Goal: Transaction & Acquisition: Purchase product/service

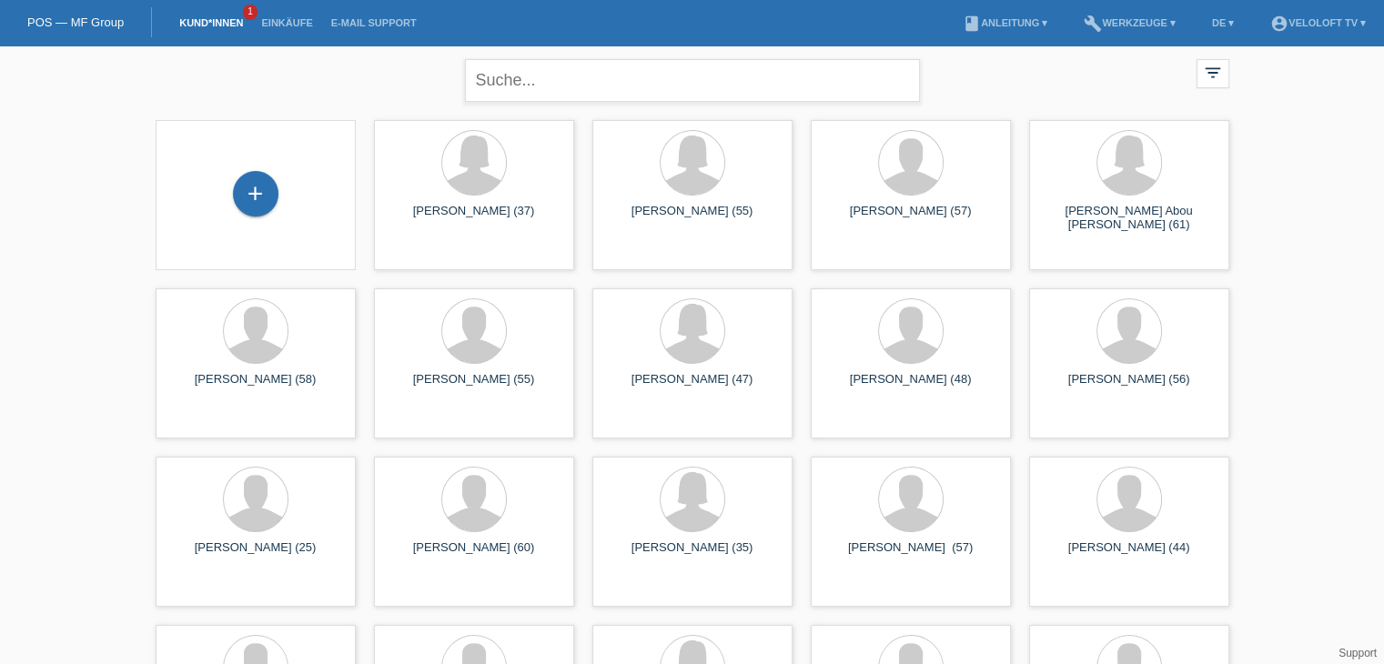
click at [547, 60] on div "close" at bounding box center [692, 79] width 455 height 66
click at [550, 69] on input "text" at bounding box center [692, 80] width 455 height 43
paste input "Fitzon"
type input "Fitzon"
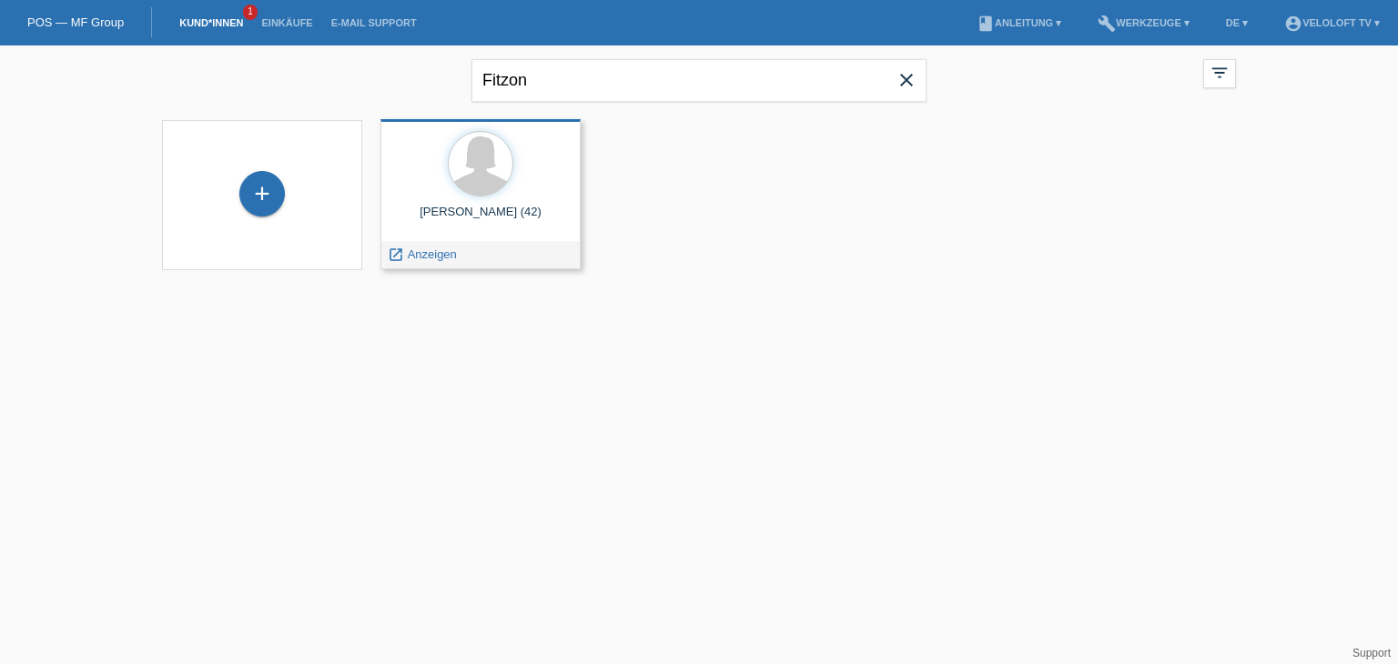
click at [441, 257] on span "Anzeigen" at bounding box center [432, 255] width 49 height 14
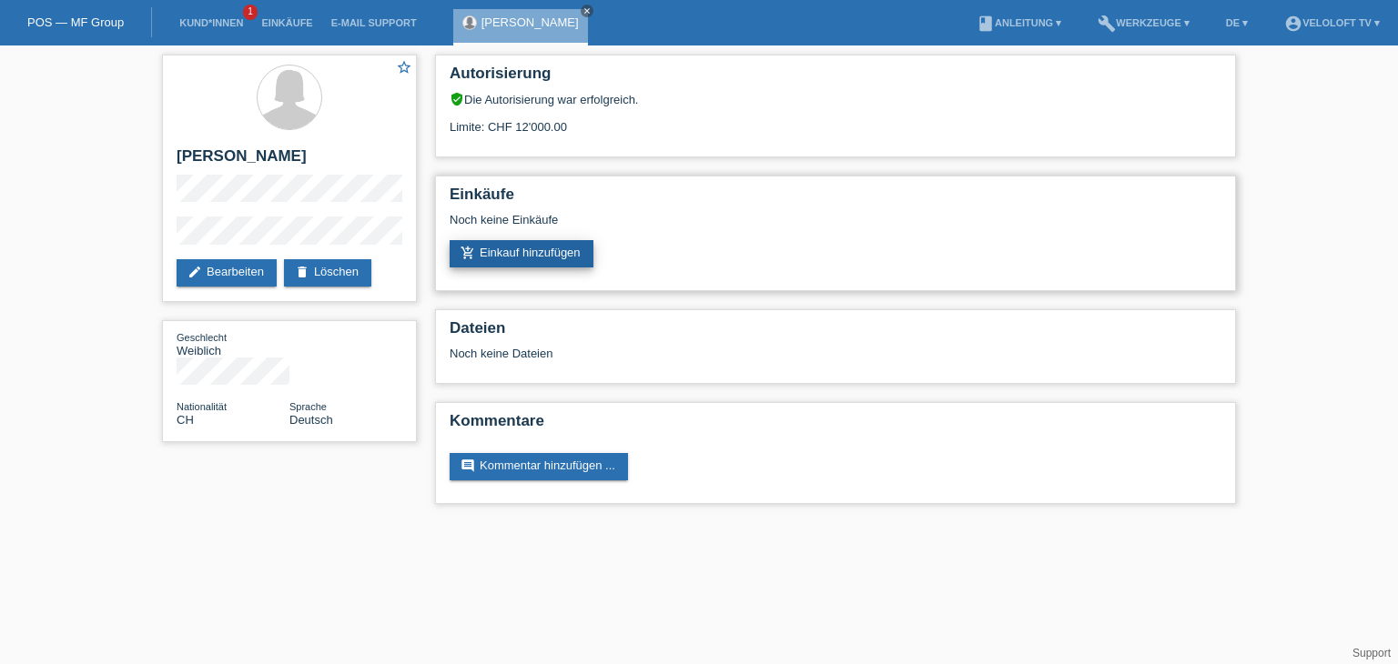
click at [553, 259] on link "add_shopping_cart Einkauf hinzufügen" at bounding box center [522, 253] width 144 height 27
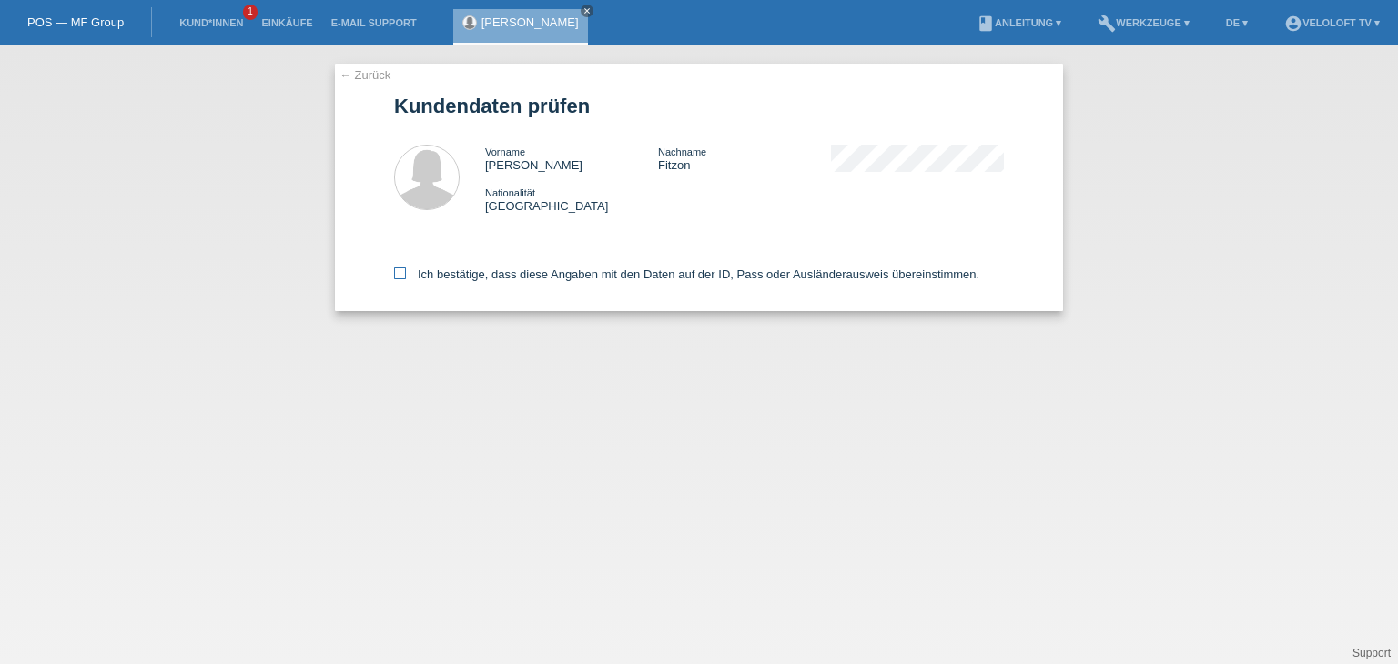
click at [584, 280] on label "Ich bestätige, dass diese Angaben mit den Daten auf der ID, Pass oder Ausländer…" at bounding box center [686, 275] width 585 height 14
click at [406, 279] on input "Ich bestätige, dass diese Angaben mit den Daten auf der ID, Pass oder Ausländer…" at bounding box center [400, 274] width 12 height 12
checkbox input "true"
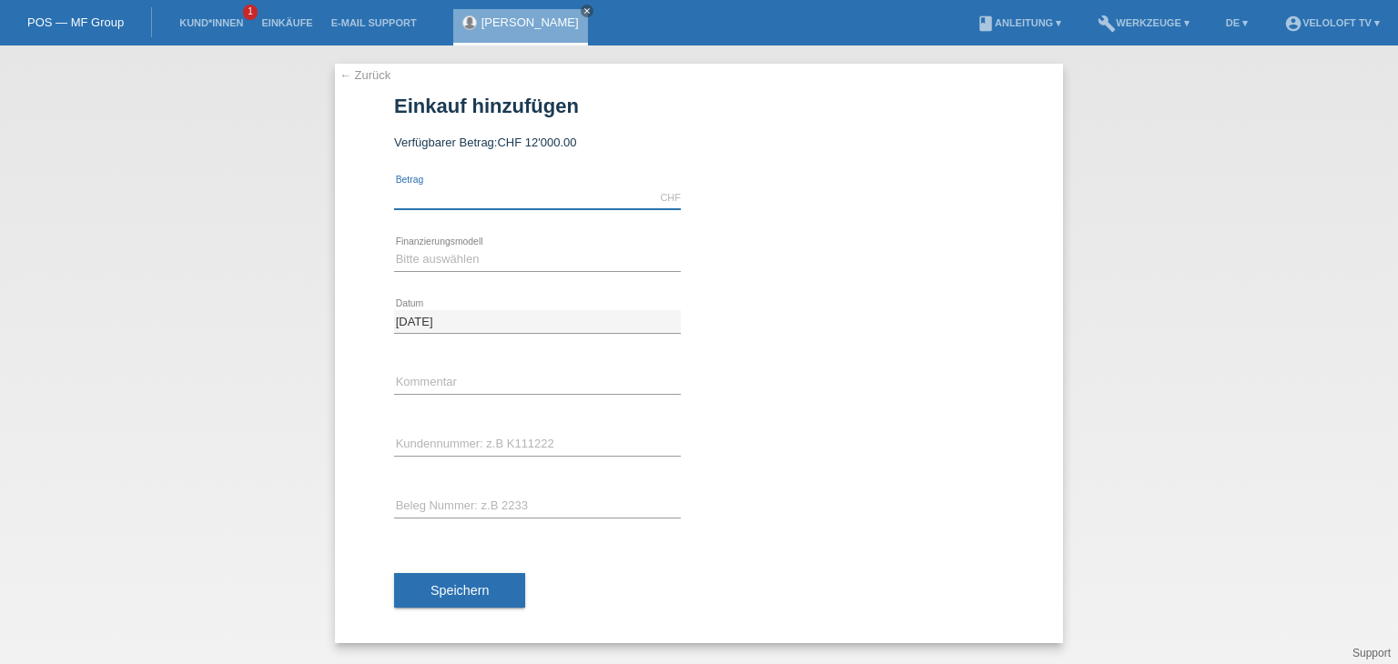
click at [491, 194] on input "text" at bounding box center [537, 198] width 287 height 23
type input "1890.00"
click at [482, 259] on select "Bitte auswählen Fixe Raten Kauf auf Rechnung mit Teilzahlungsoption" at bounding box center [537, 259] width 287 height 22
click at [394, 248] on select "Bitte auswählen Fixe Raten Kauf auf Rechnung mit Teilzahlungsoption" at bounding box center [537, 259] width 287 height 22
click at [488, 258] on select "Bitte auswählen Fixe Raten Kauf auf Rechnung mit Teilzahlungsoption" at bounding box center [537, 259] width 287 height 22
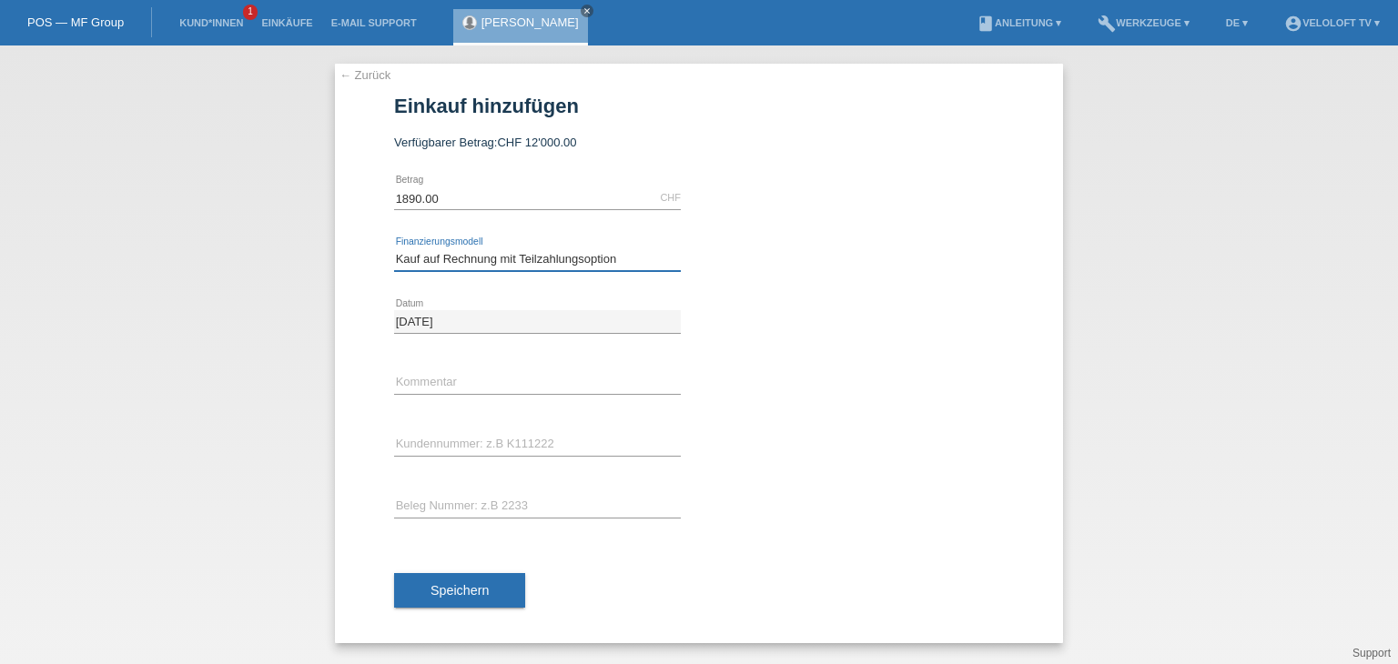
select select "77"
click at [394, 248] on select "Bitte auswählen Fixe Raten Kauf auf Rechnung mit Teilzahlungsoption" at bounding box center [537, 259] width 287 height 22
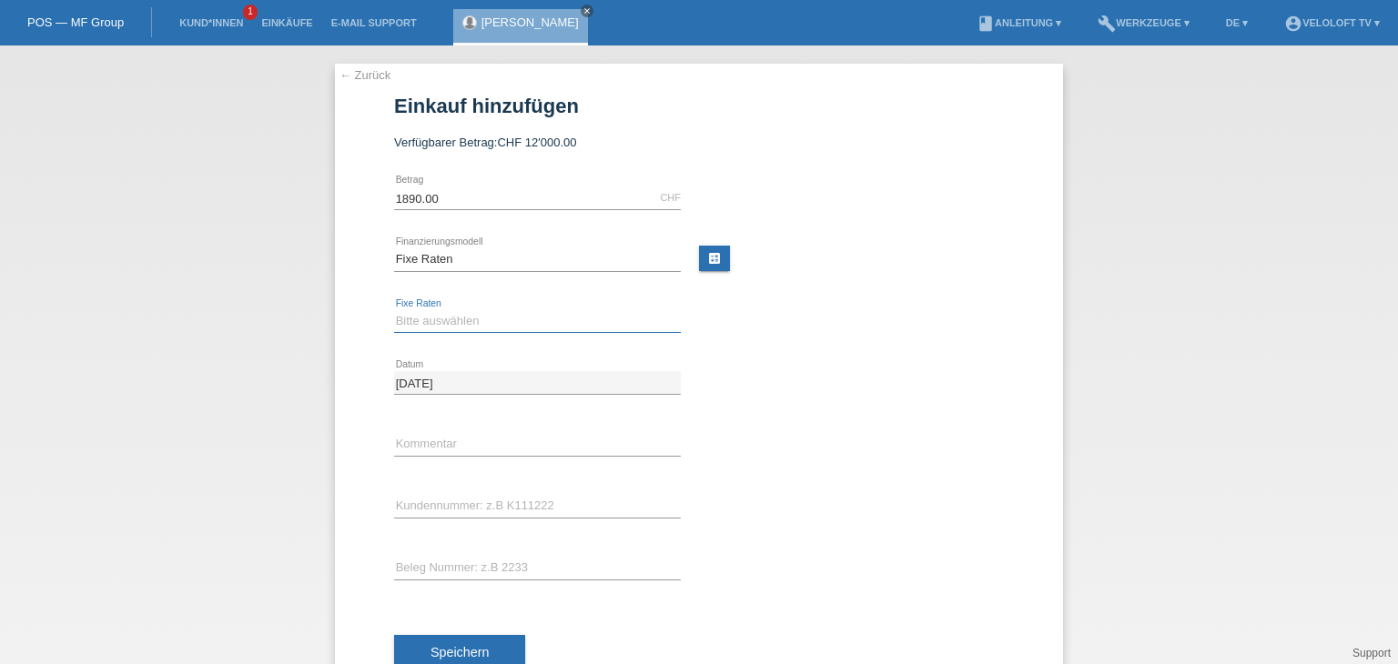
click at [524, 319] on select "Bitte auswählen 4 Raten 5 Raten 6 Raten 7 Raten 8 Raten 9 Raten 10 Raten 11 Rat…" at bounding box center [537, 321] width 287 height 22
select select "202"
click at [394, 310] on select "Bitte auswählen 4 Raten 5 Raten 6 Raten 7 Raten 8 Raten 9 Raten 10 Raten 11 Rat…" at bounding box center [537, 321] width 287 height 22
click at [466, 447] on input "text" at bounding box center [537, 444] width 287 height 23
type input "Veloloft TV"
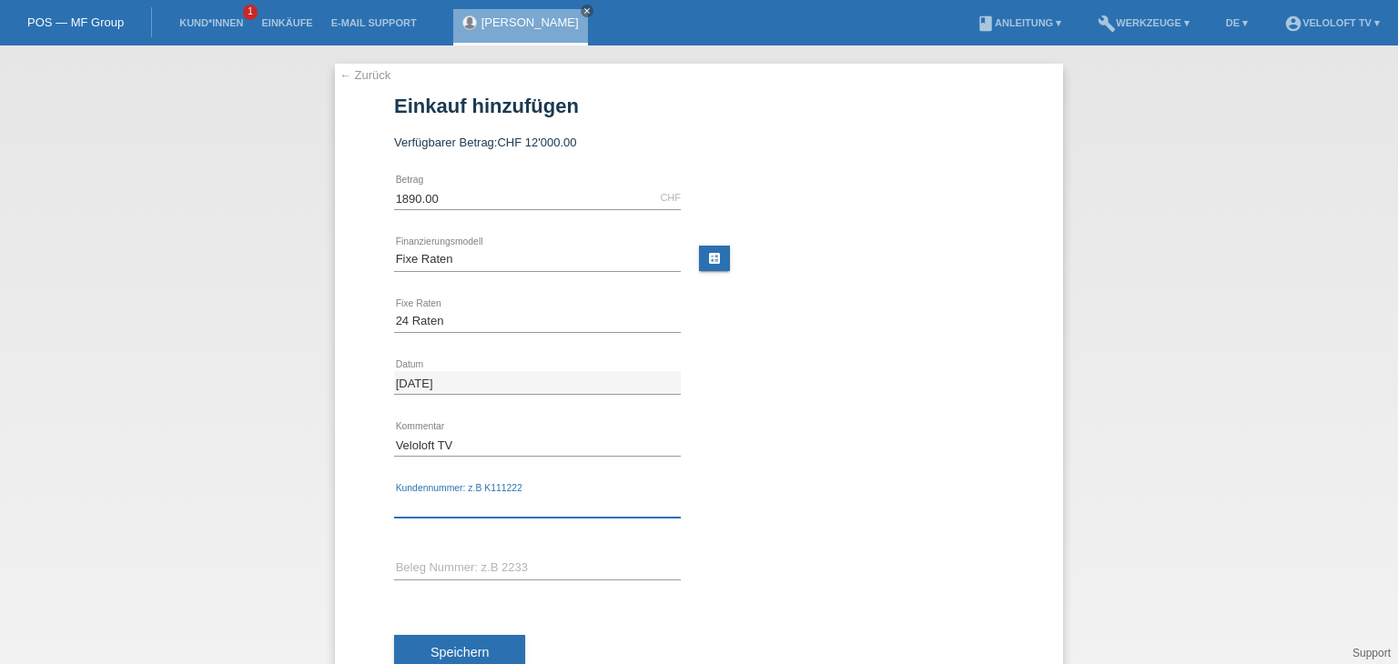
click at [448, 507] on input "text" at bounding box center [537, 506] width 287 height 23
paste input "C165089"
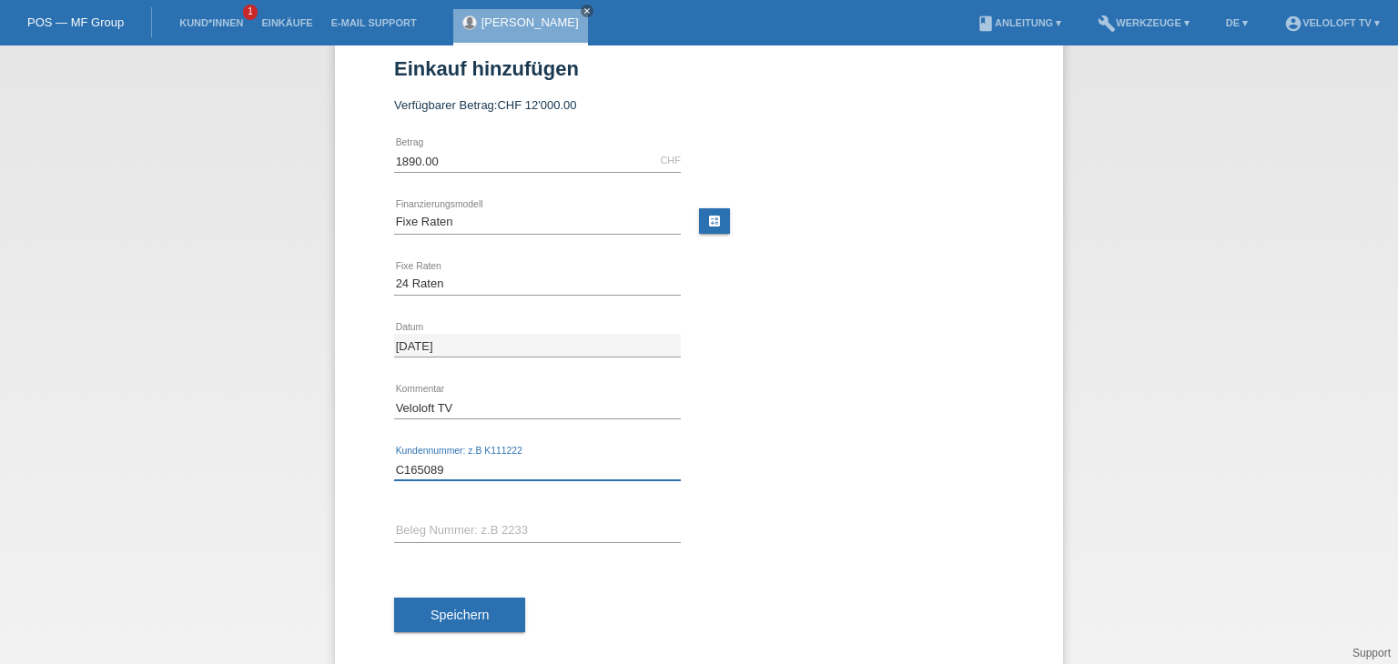
scroll to position [58, 0]
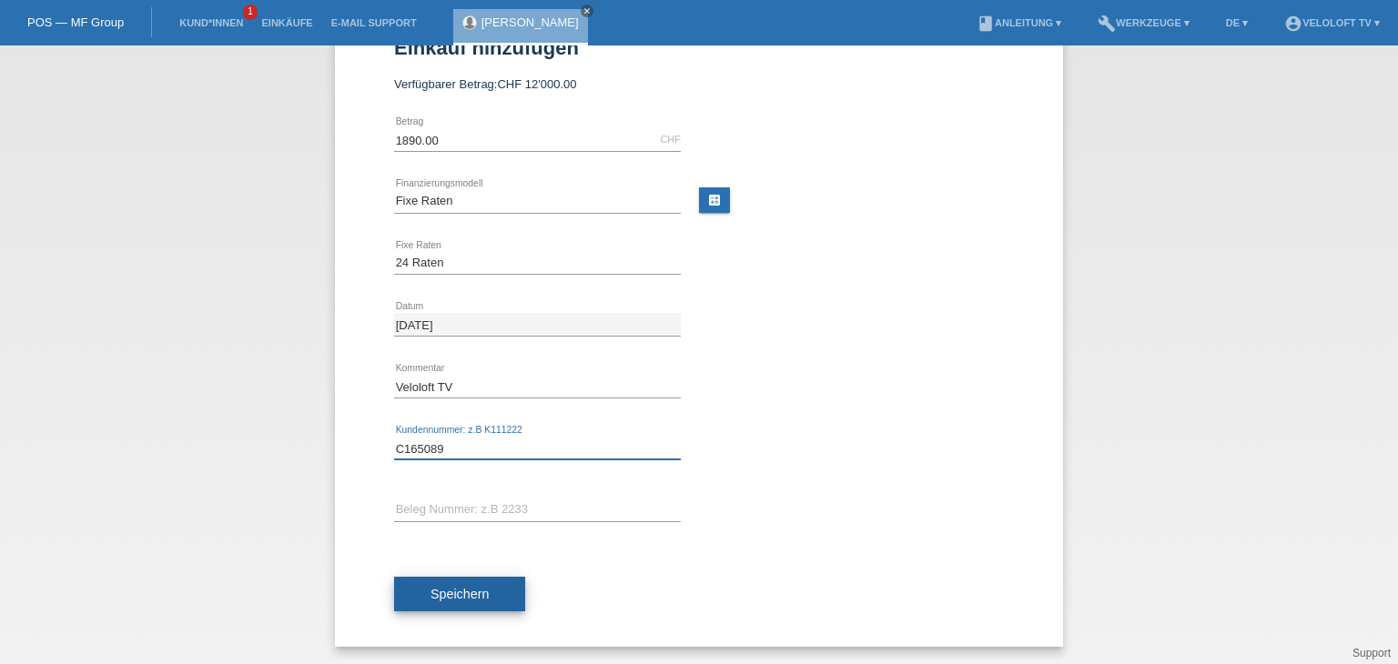
type input "C165089"
click at [477, 587] on span "Speichern" at bounding box center [460, 594] width 58 height 15
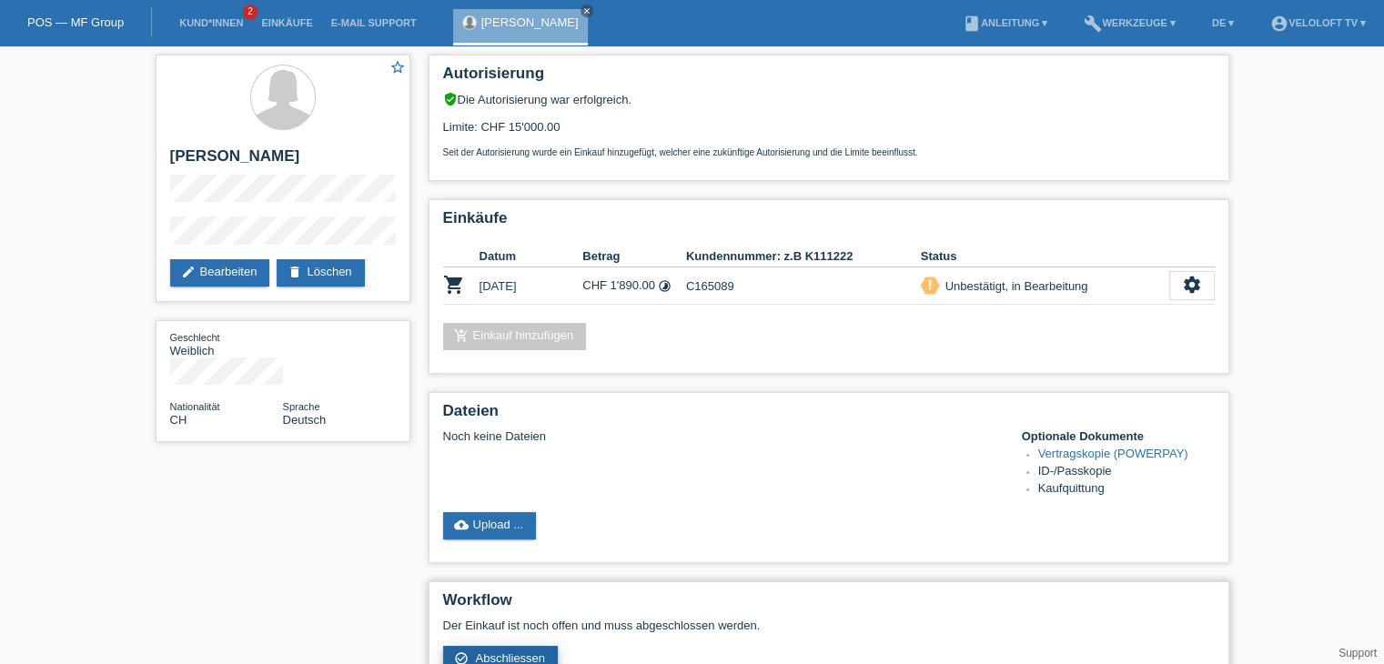
click at [507, 647] on link "check_circle_outline Abschliessen" at bounding box center [501, 659] width 116 height 27
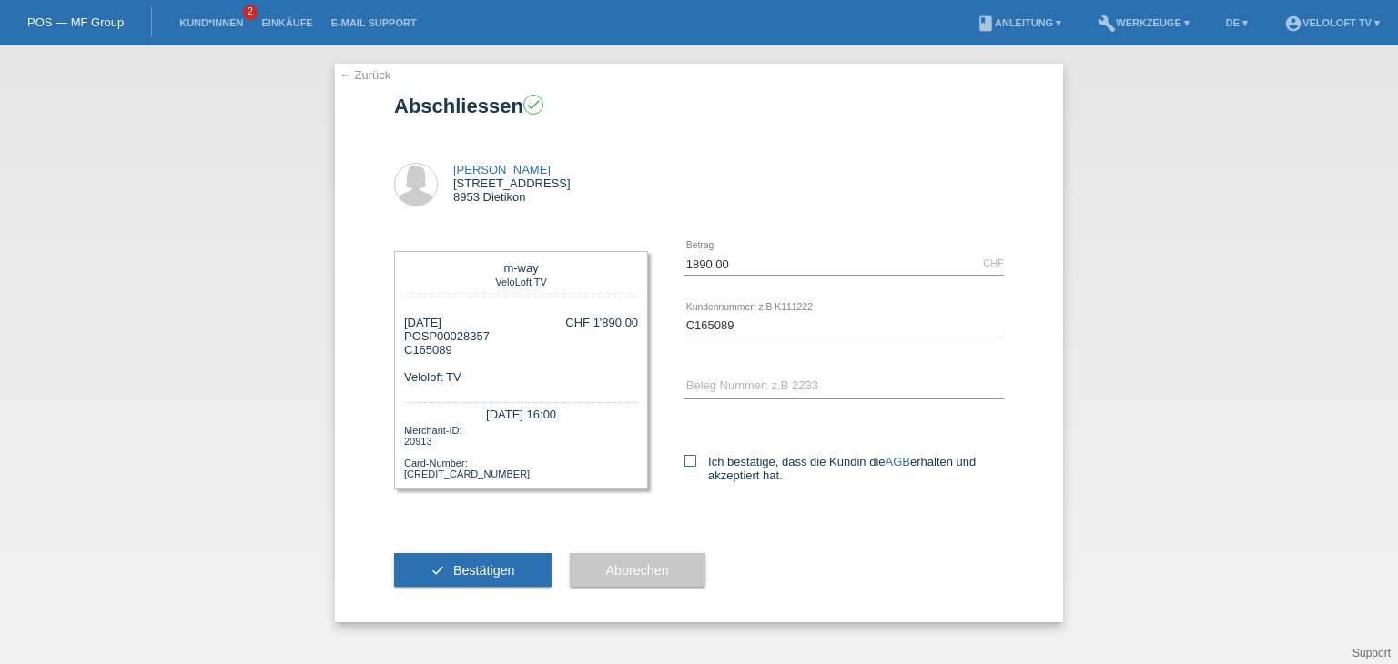
click at [691, 458] on icon at bounding box center [690, 461] width 12 height 12
click at [691, 458] on input "Ich bestätige, dass die Kundin die AGB erhalten und akzeptiert hat." at bounding box center [690, 461] width 12 height 12
checkbox input "true"
click at [537, 551] on div "check Bestätigen" at bounding box center [472, 571] width 157 height 106
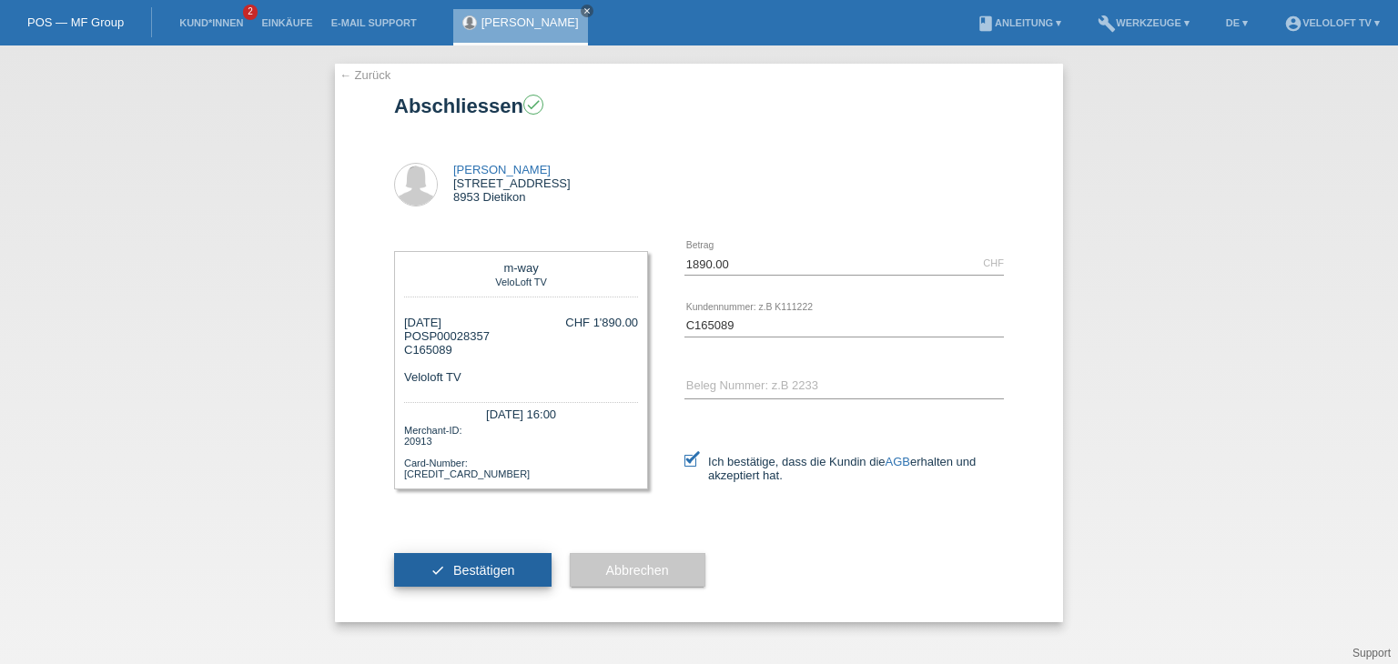
click at [529, 556] on button "check Bestätigen" at bounding box center [472, 570] width 157 height 35
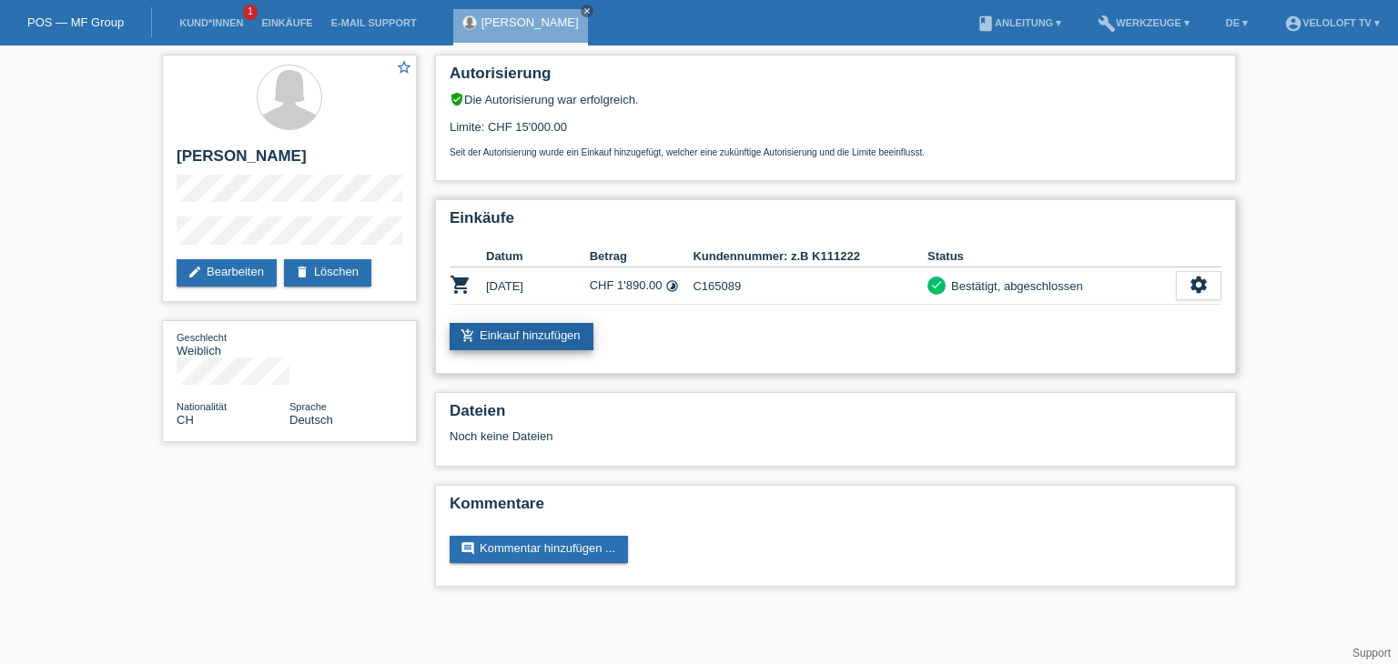
click at [573, 331] on link "add_shopping_cart Einkauf hinzufügen" at bounding box center [522, 336] width 144 height 27
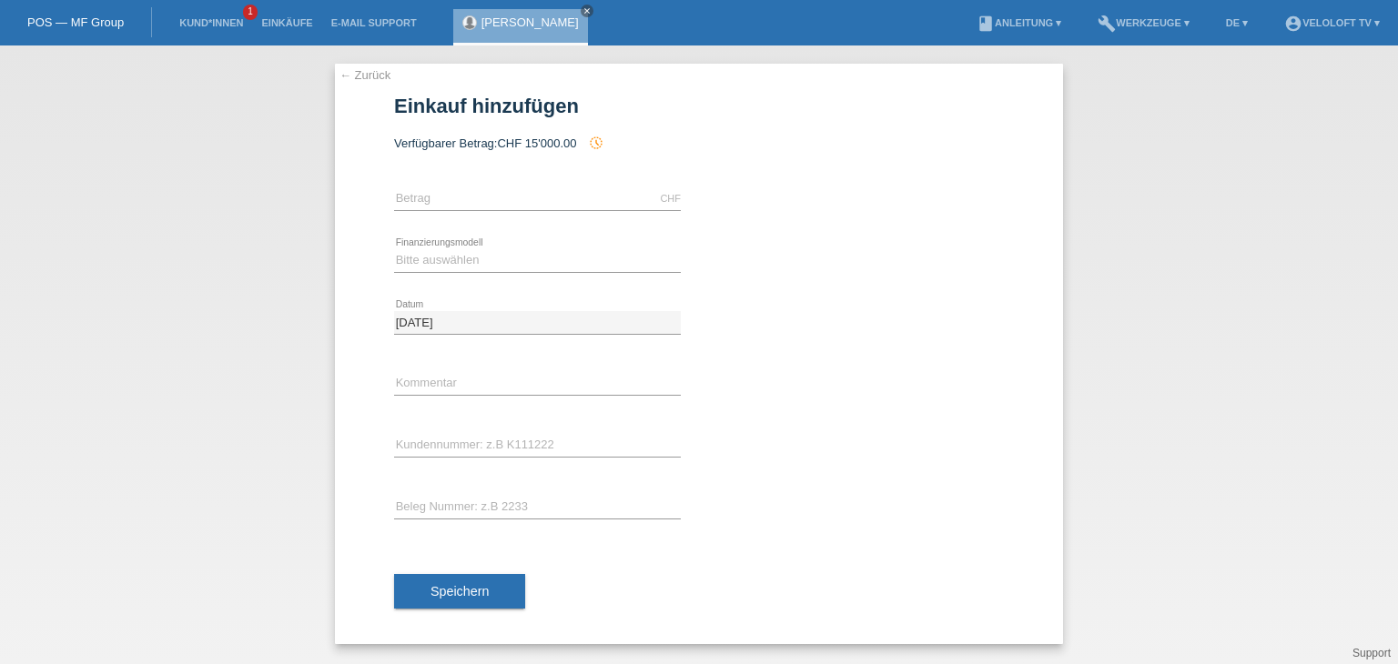
click at [557, 180] on div "CHF error Betrag" at bounding box center [537, 199] width 287 height 62
click at [549, 198] on input "text" at bounding box center [537, 199] width 287 height 23
type input "1890.00"
click at [492, 259] on select "Bitte auswählen Fixe Raten Kauf auf Rechnung mit Teilzahlungsoption" at bounding box center [537, 260] width 287 height 22
select select "77"
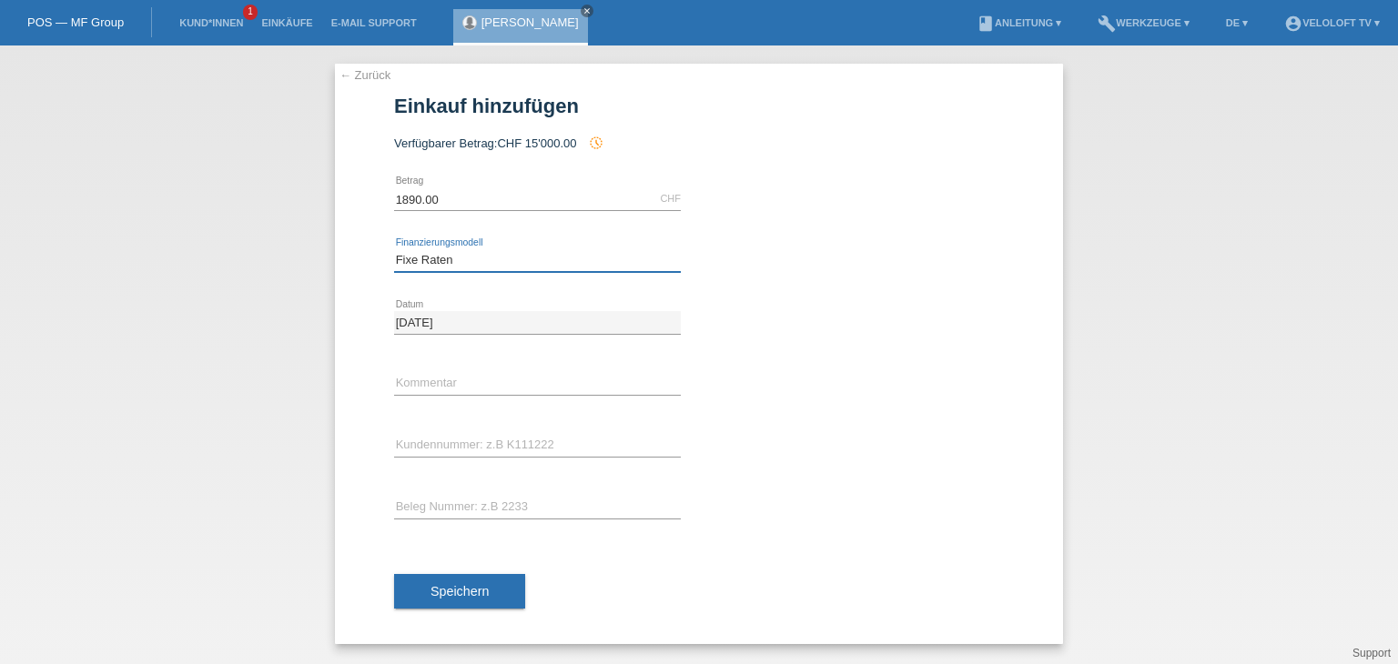
click at [394, 249] on select "Bitte auswählen Fixe Raten Kauf auf Rechnung mit Teilzahlungsoption" at bounding box center [537, 260] width 287 height 22
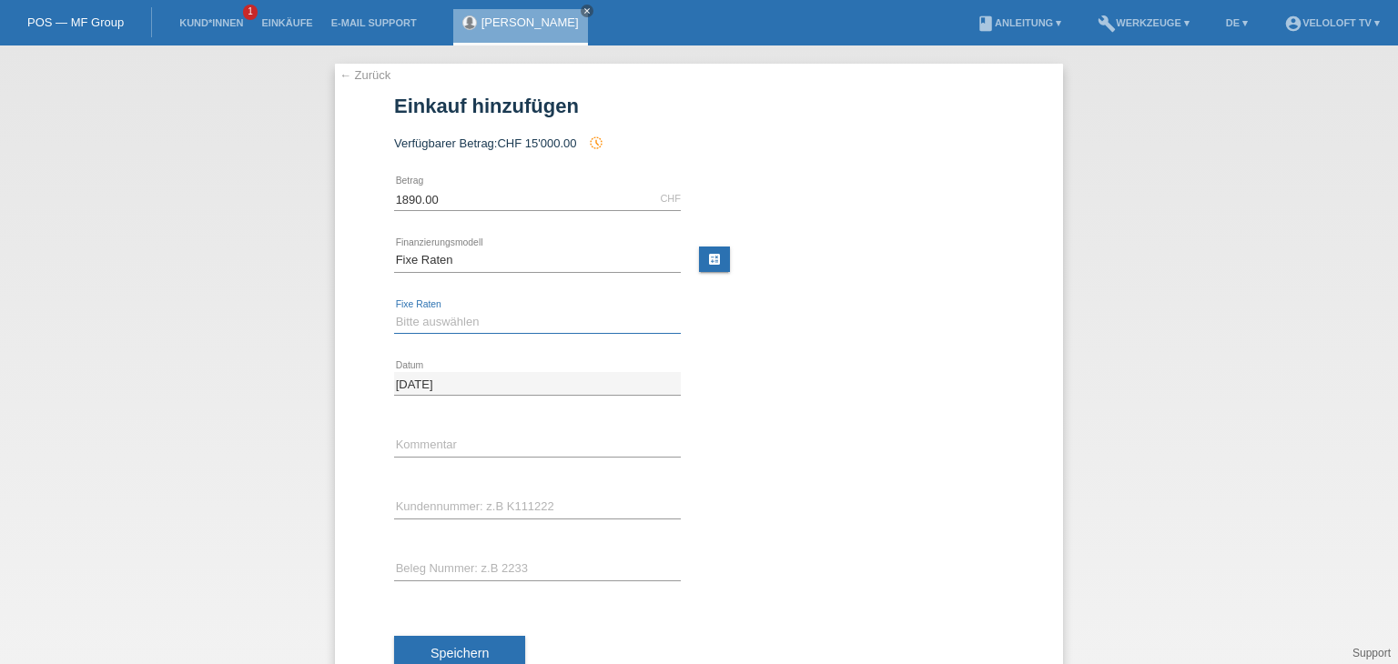
click at [474, 328] on select "Bitte auswählen 4 Raten 5 Raten 6 Raten 7 Raten 8 Raten 9 Raten 10 Raten 11 Rat…" at bounding box center [537, 322] width 287 height 22
select select "202"
click at [394, 311] on select "Bitte auswählen 4 Raten 5 Raten 6 Raten 7 Raten 8 Raten 9 Raten 10 Raten 11 Rat…" at bounding box center [537, 322] width 287 height 22
click at [487, 457] on div "error Kommentar" at bounding box center [537, 446] width 287 height 62
click at [504, 441] on input "text" at bounding box center [537, 445] width 287 height 23
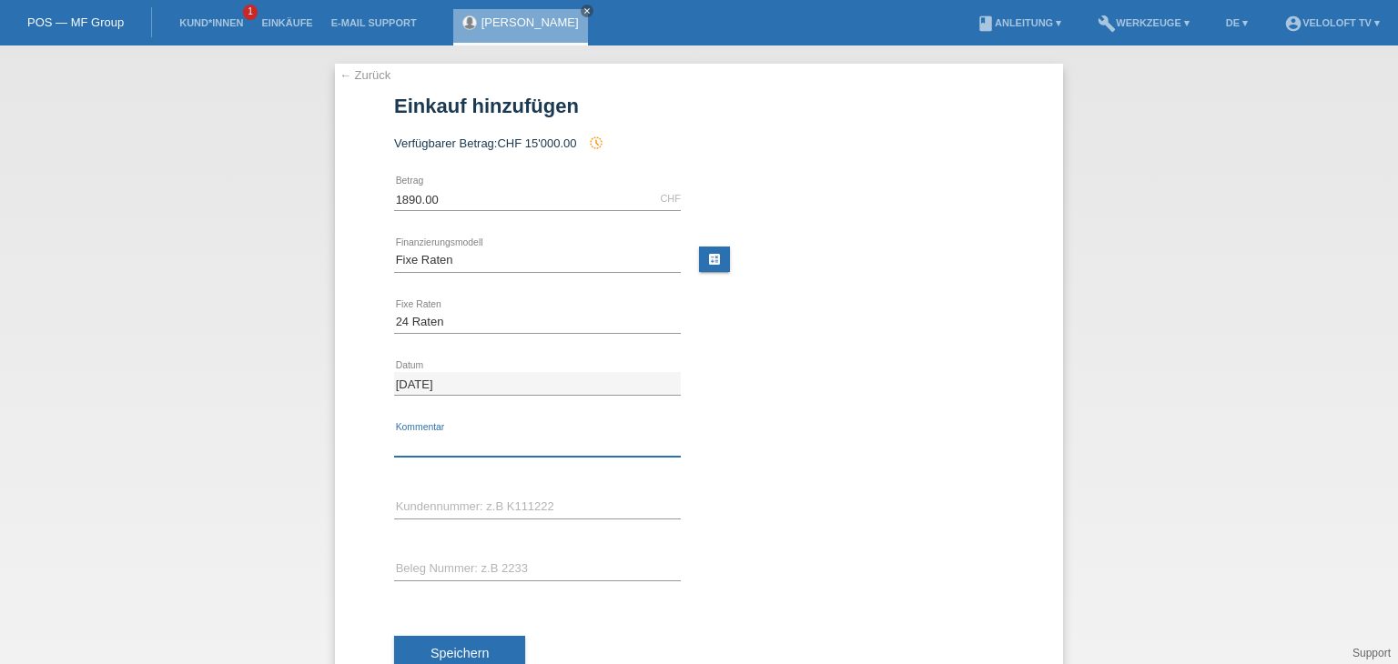
type input "Veloloft TV"
click at [495, 488] on div "error Kundennummer: z.B K111222" at bounding box center [537, 508] width 287 height 62
click at [495, 499] on input "text" at bounding box center [537, 507] width 287 height 23
paste input "C165089"
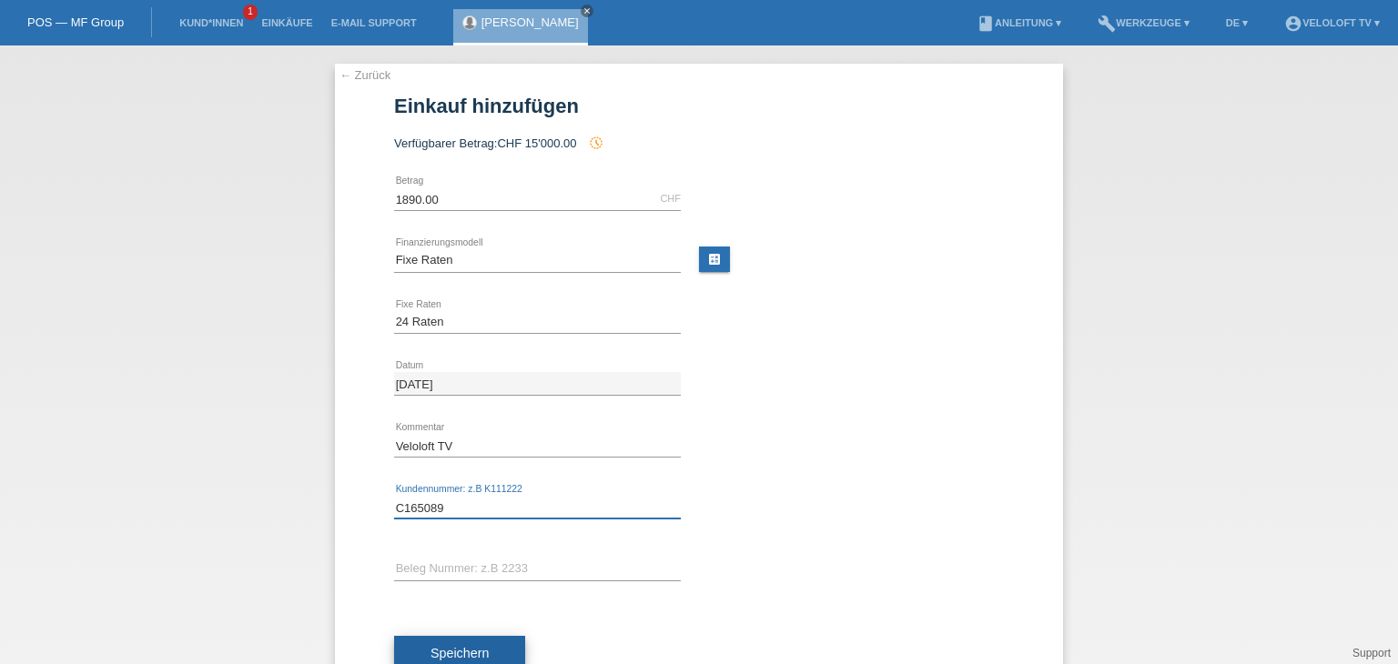
type input "C165089"
click at [455, 647] on span "Speichern" at bounding box center [460, 653] width 58 height 15
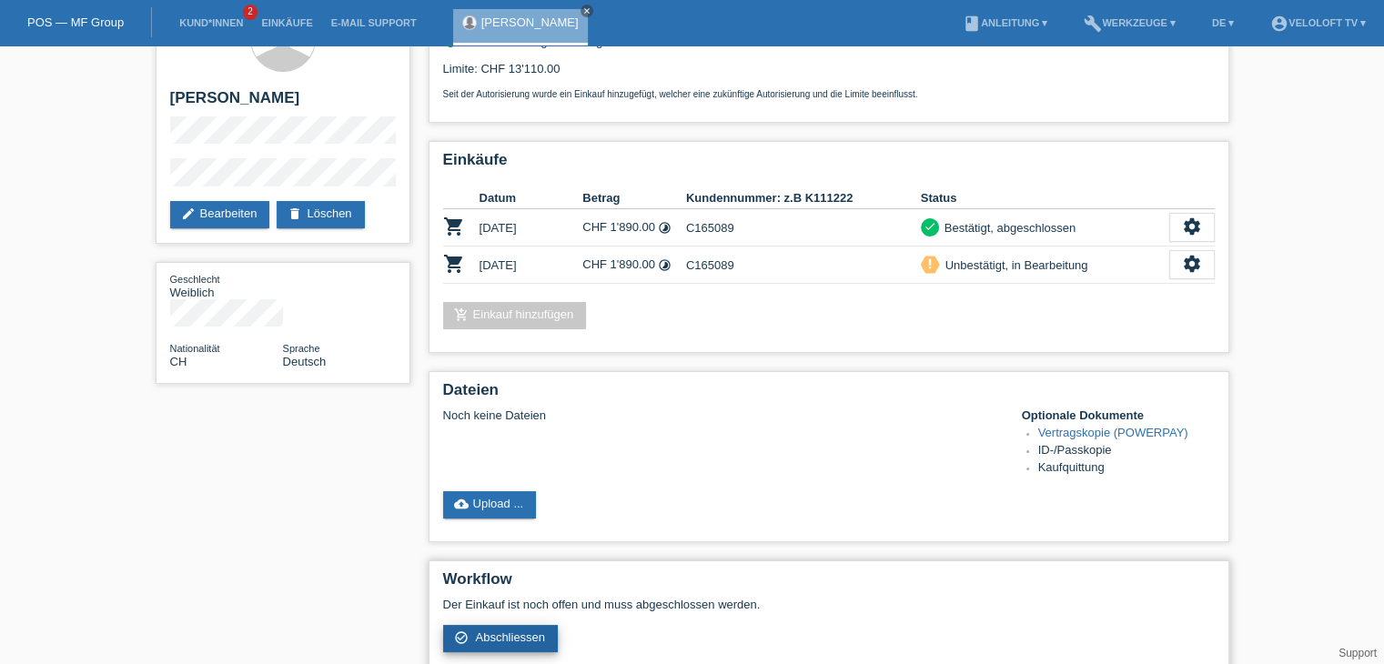
scroll to position [91, 0]
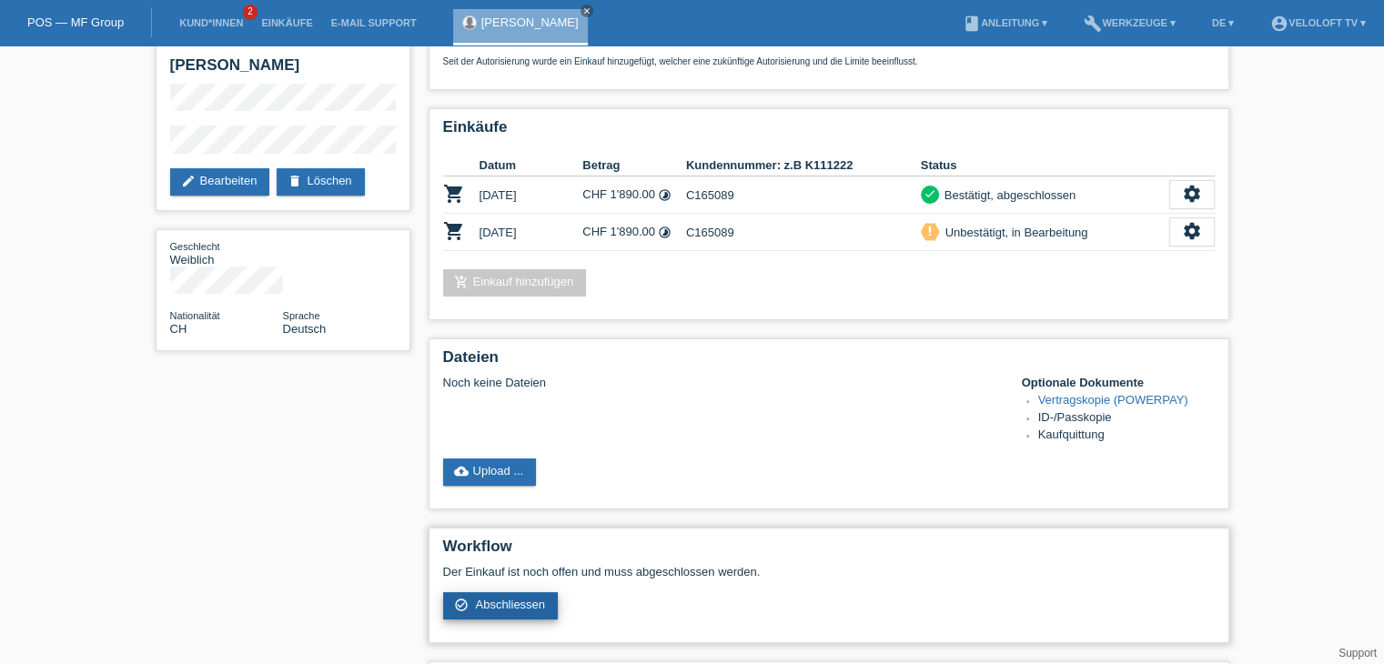
drag, startPoint x: 501, startPoint y: 598, endPoint x: 552, endPoint y: 542, distance: 76.0
click at [501, 599] on span "Abschliessen" at bounding box center [510, 605] width 70 height 14
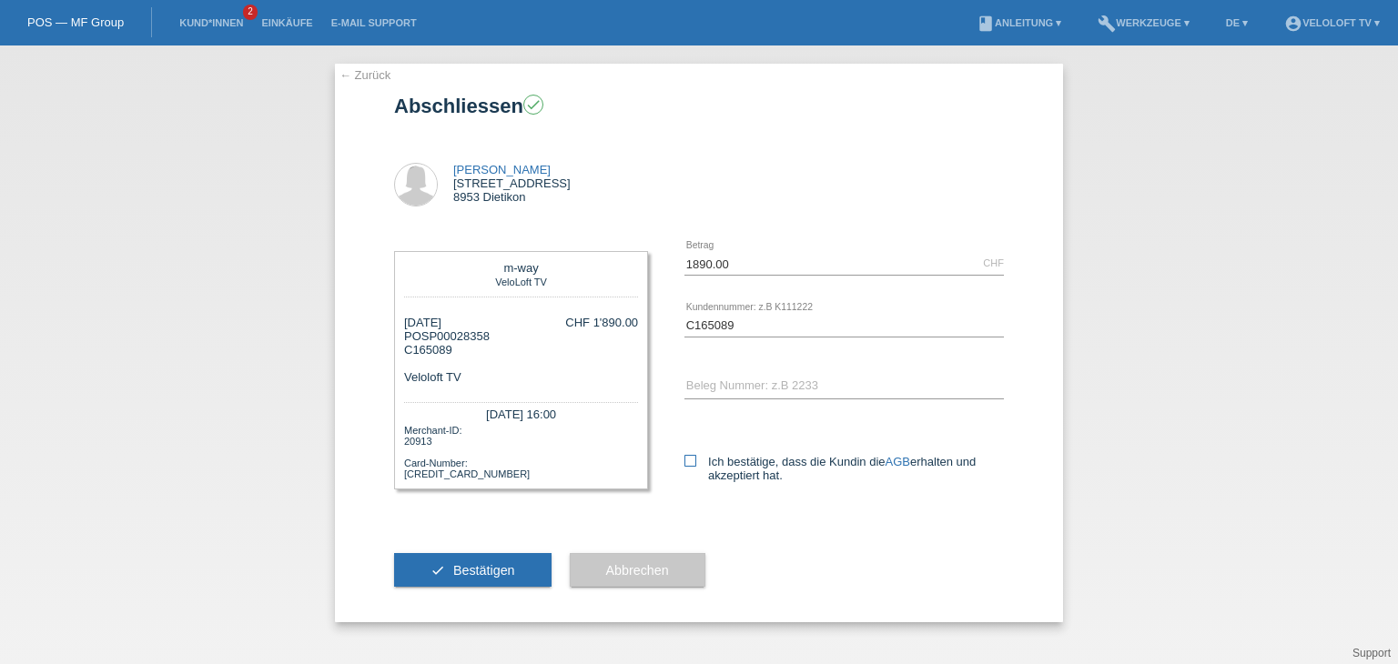
click at [745, 467] on label "Ich bestätige, dass die Kundin die AGB erhalten und akzeptiert hat." at bounding box center [843, 468] width 319 height 27
click at [696, 467] on input "Ich bestätige, dass die Kundin die AGB erhalten und akzeptiert hat." at bounding box center [690, 461] width 12 height 12
checkbox input "true"
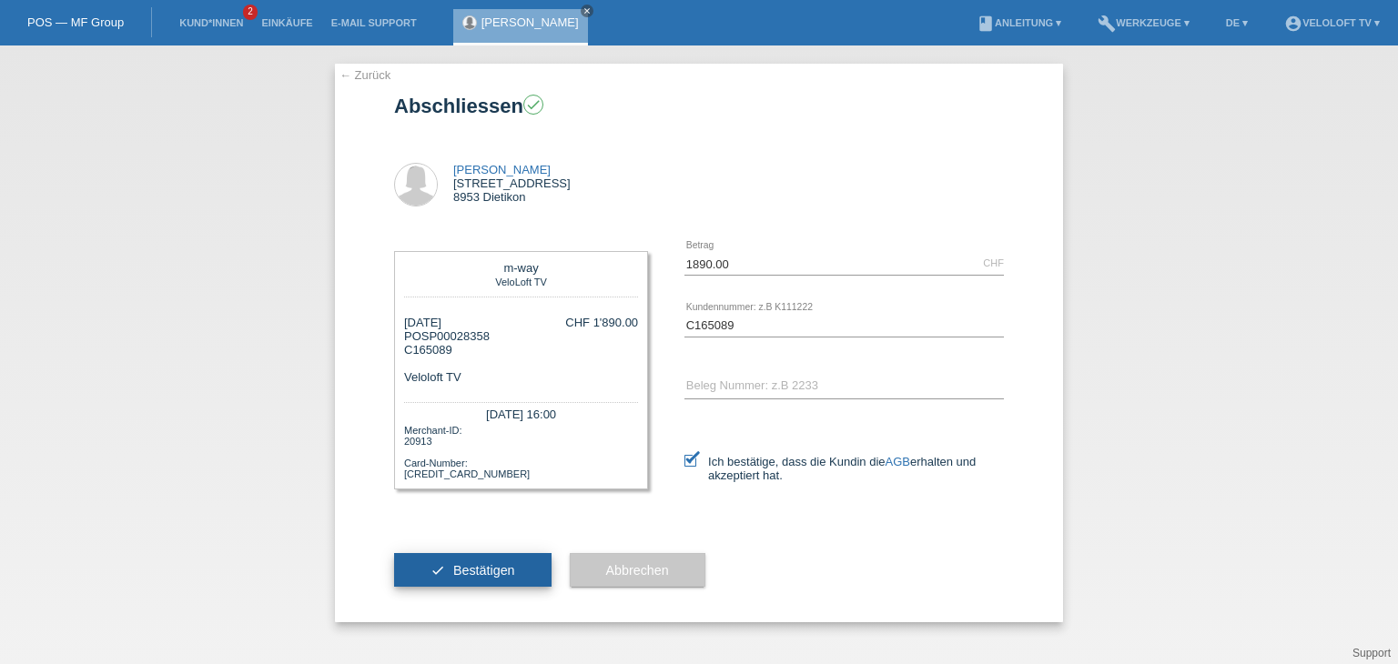
click at [528, 568] on button "check Bestätigen" at bounding box center [472, 570] width 157 height 35
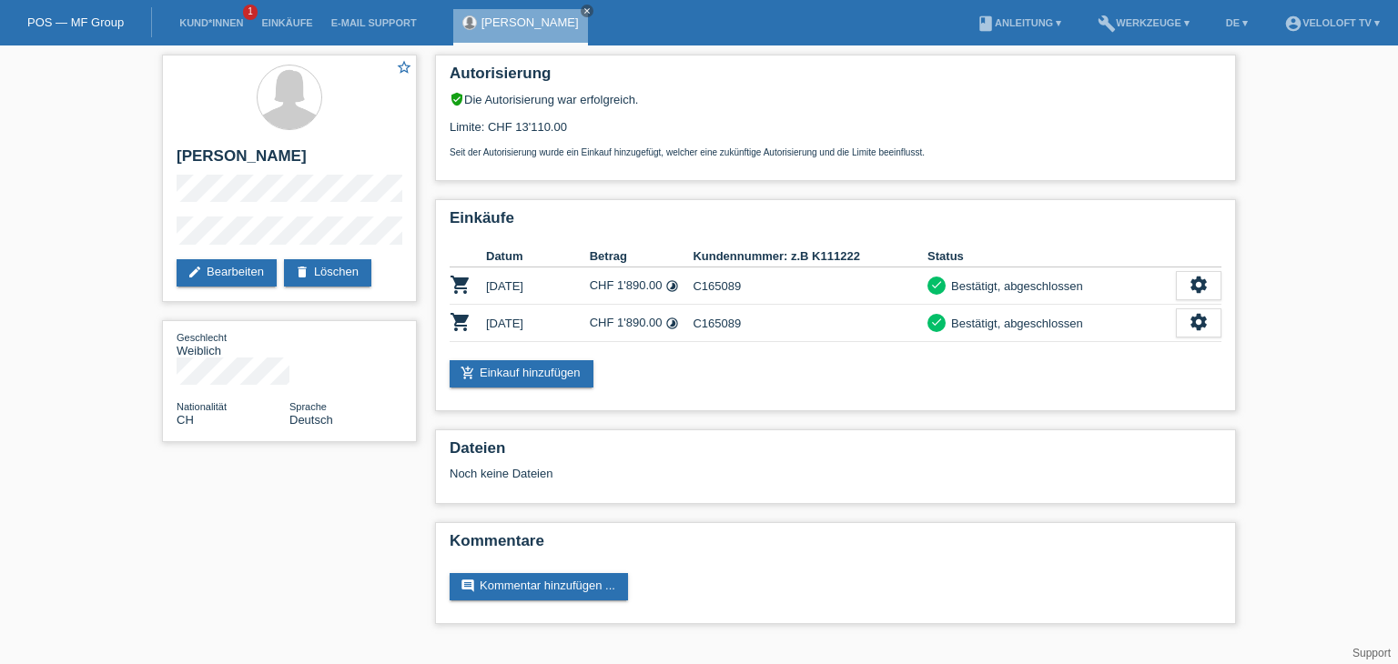
click at [550, 15] on div "Judith Fitzon close" at bounding box center [520, 27] width 135 height 36
click at [583, 9] on icon "close" at bounding box center [587, 10] width 9 height 9
click at [214, 31] on li "Kund*innen 1" at bounding box center [211, 23] width 82 height 46
click at [222, 23] on link "Kund*innen" at bounding box center [211, 22] width 82 height 11
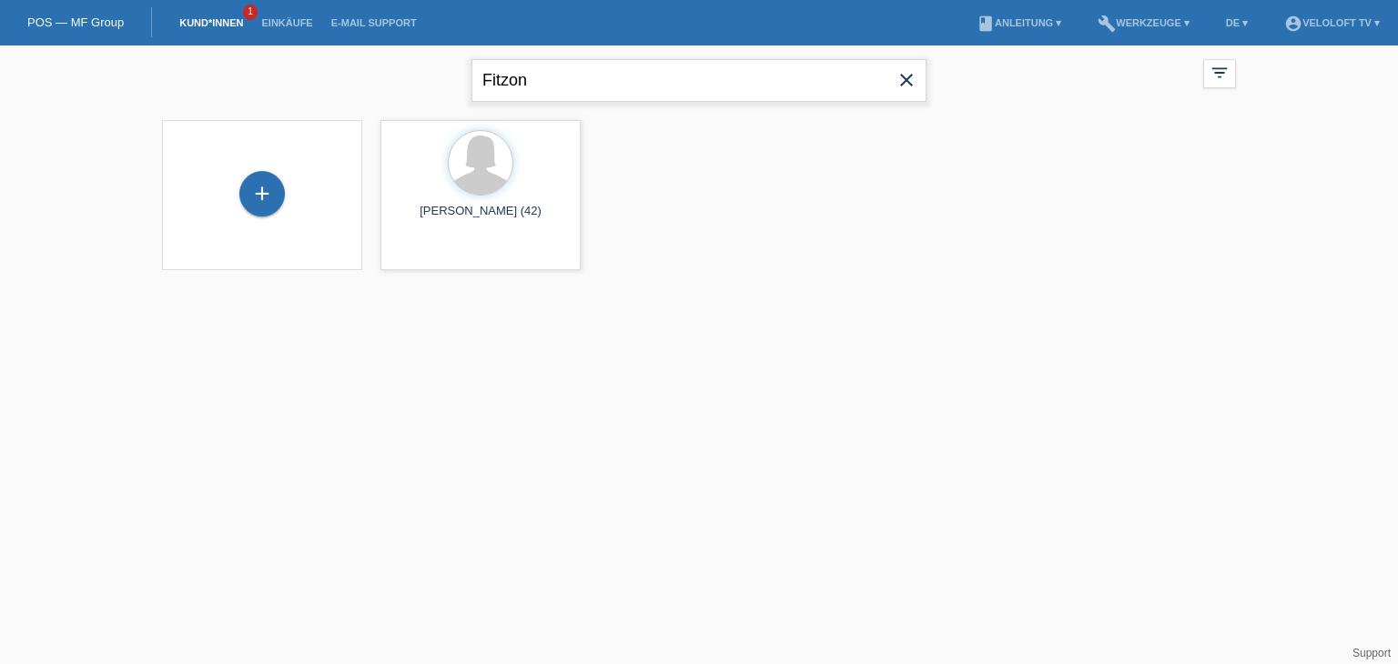
click at [561, 67] on input "Fitzon" at bounding box center [698, 80] width 455 height 43
paste input "[PERSON_NAME]"
click at [546, 77] on input "[PERSON_NAME]" at bounding box center [698, 80] width 455 height 43
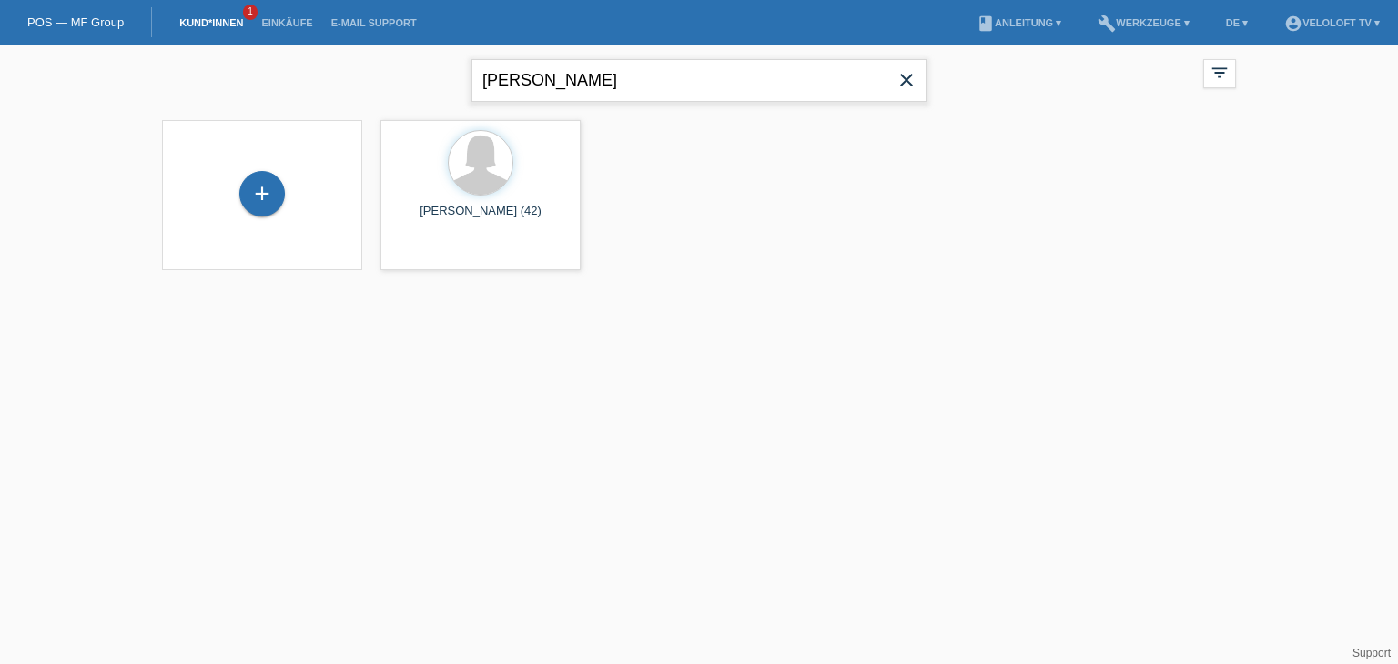
type input "[PERSON_NAME]"
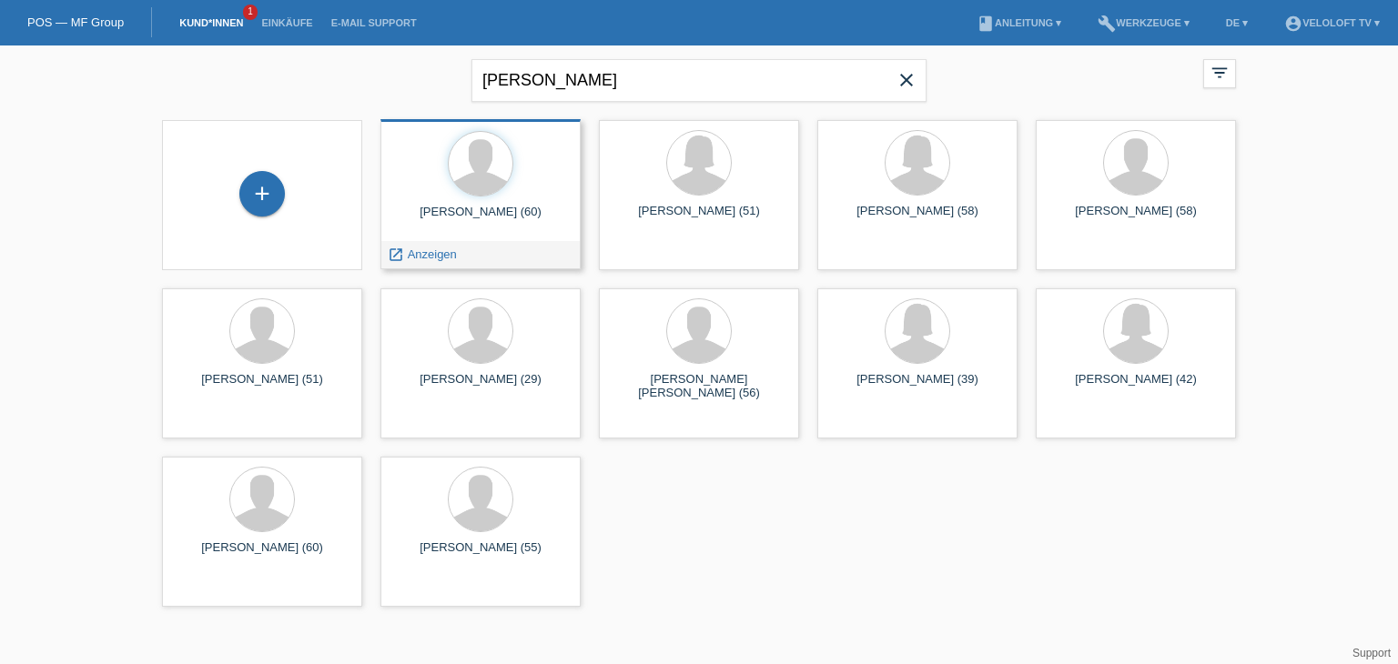
click at [444, 255] on span "Anzeigen" at bounding box center [432, 255] width 49 height 14
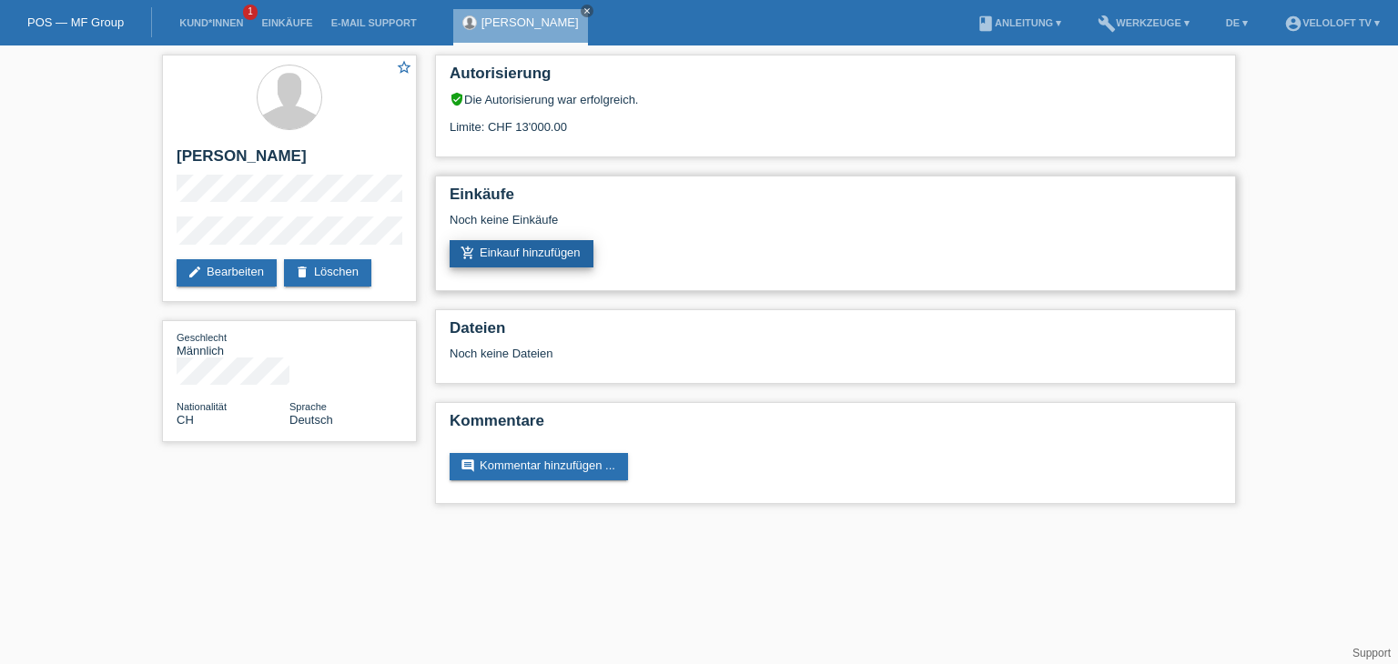
click at [572, 254] on link "add_shopping_cart Einkauf hinzufügen" at bounding box center [522, 253] width 144 height 27
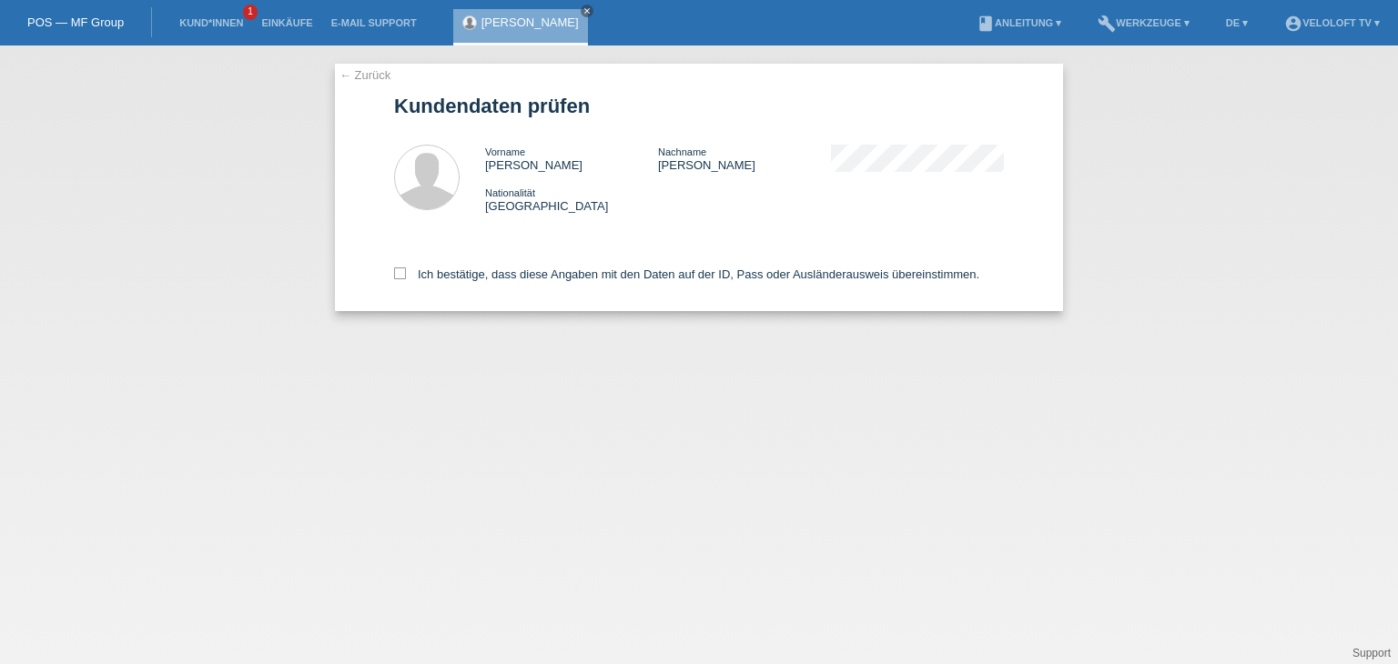
click at [531, 265] on div "Ich bestätige, dass diese Angaben mit den Daten auf der ID, Pass oder Ausländer…" at bounding box center [699, 271] width 610 height 80
click at [527, 271] on label "Ich bestätige, dass diese Angaben mit den Daten auf der ID, Pass oder Ausländer…" at bounding box center [686, 275] width 585 height 14
click at [406, 271] on input "Ich bestätige, dass diese Angaben mit den Daten auf der ID, Pass oder Ausländer…" at bounding box center [400, 274] width 12 height 12
checkbox input "true"
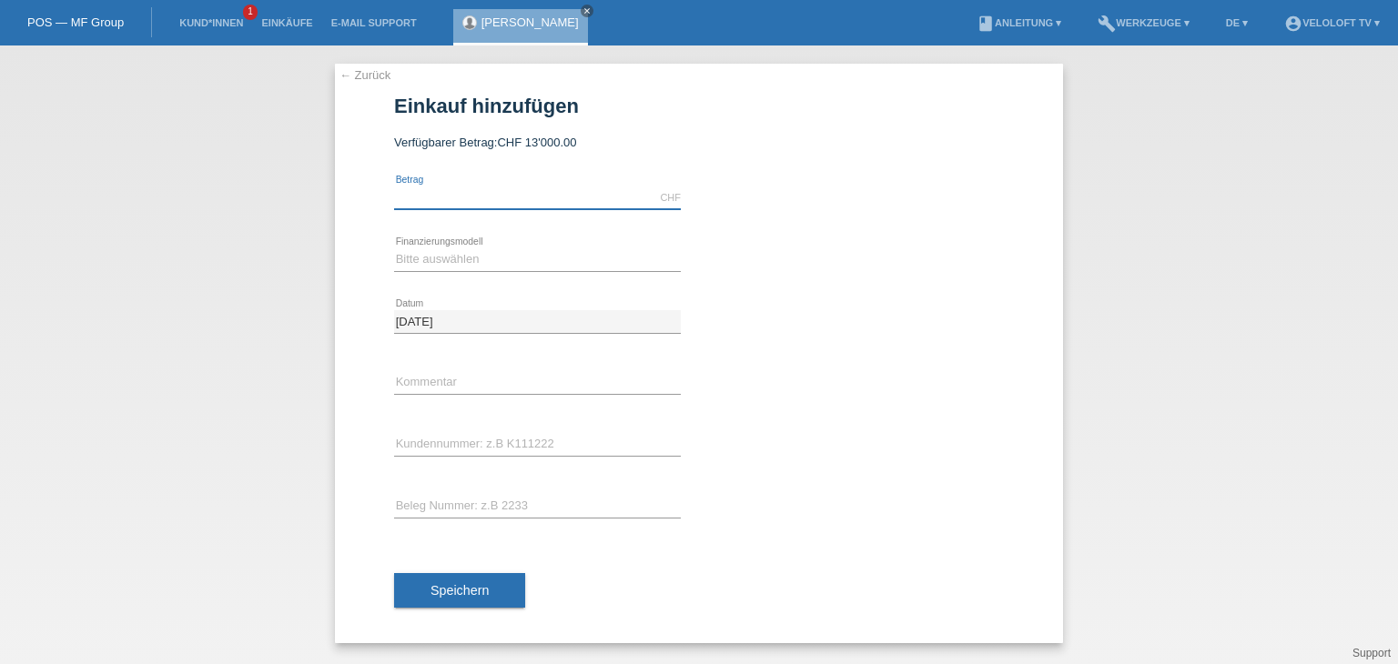
click at [502, 199] on input "text" at bounding box center [537, 198] width 287 height 23
type input "1790.00"
click at [527, 209] on icon at bounding box center [537, 209] width 287 height 1
click at [530, 198] on input "1790.00" at bounding box center [537, 198] width 287 height 23
drag, startPoint x: 540, startPoint y: 193, endPoint x: 311, endPoint y: 189, distance: 228.5
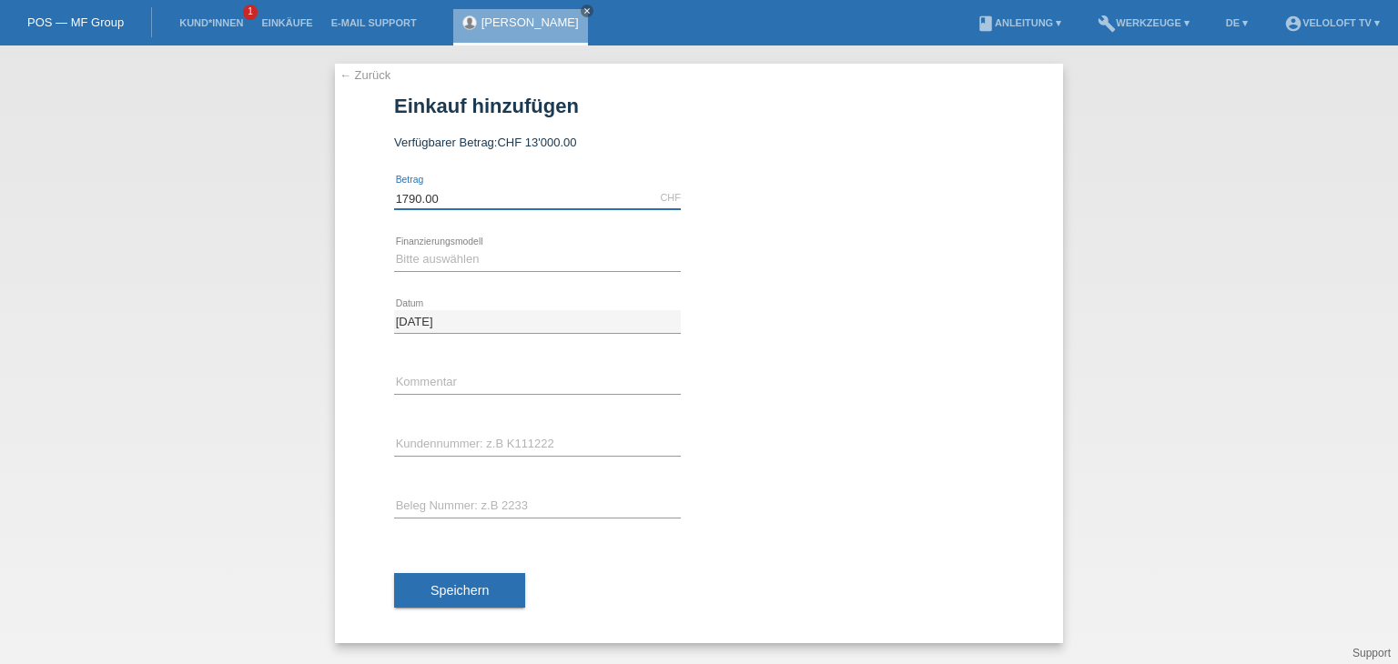
click at [311, 189] on div "← Zurück Einkauf hinzufügen Verfügbarer Betrag: CHF 13'000.00 1790.00 error Bet…" at bounding box center [699, 355] width 1398 height 619
click at [469, 194] on input "text" at bounding box center [537, 198] width 287 height 23
type input "2990.00"
drag, startPoint x: 490, startPoint y: 256, endPoint x: 491, endPoint y: 268, distance: 11.9
click at [490, 256] on select "Bitte auswählen Fixe Raten Kauf auf Rechnung mit Teilzahlungsoption" at bounding box center [537, 259] width 287 height 22
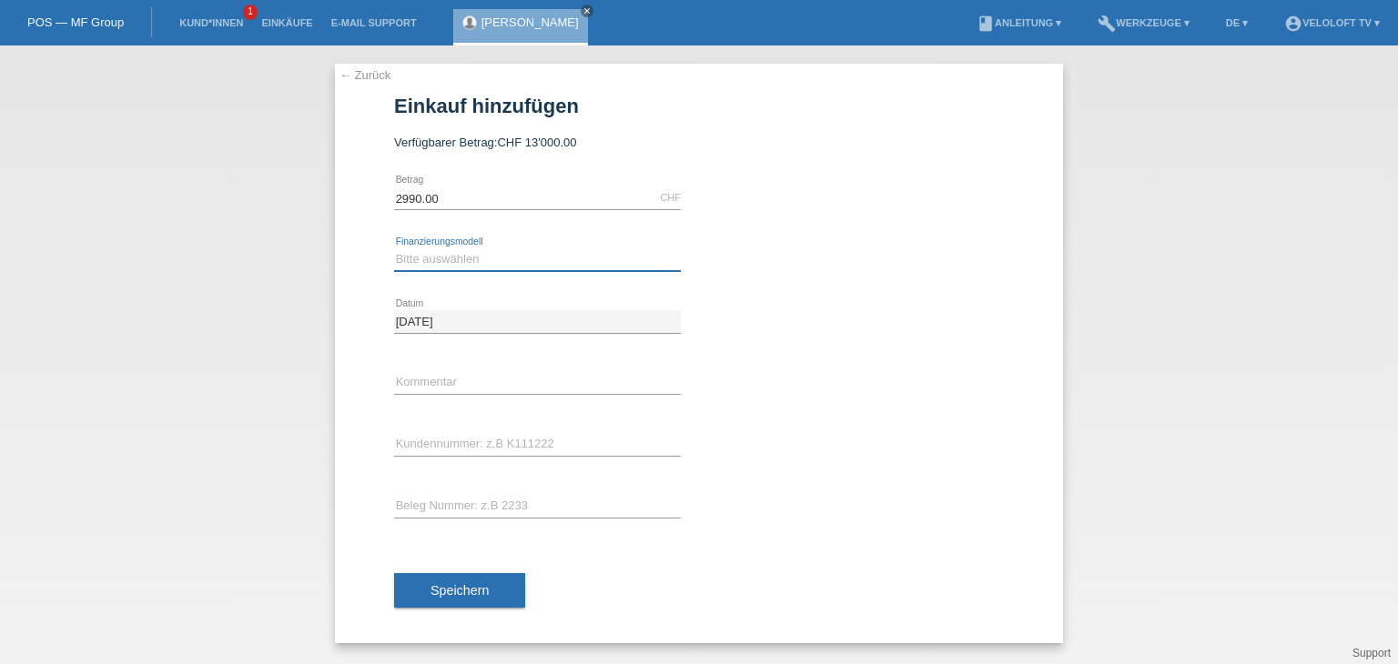
select select "77"
click at [394, 248] on select "Bitte auswählen Fixe Raten Kauf auf Rechnung mit Teilzahlungsoption" at bounding box center [537, 259] width 287 height 22
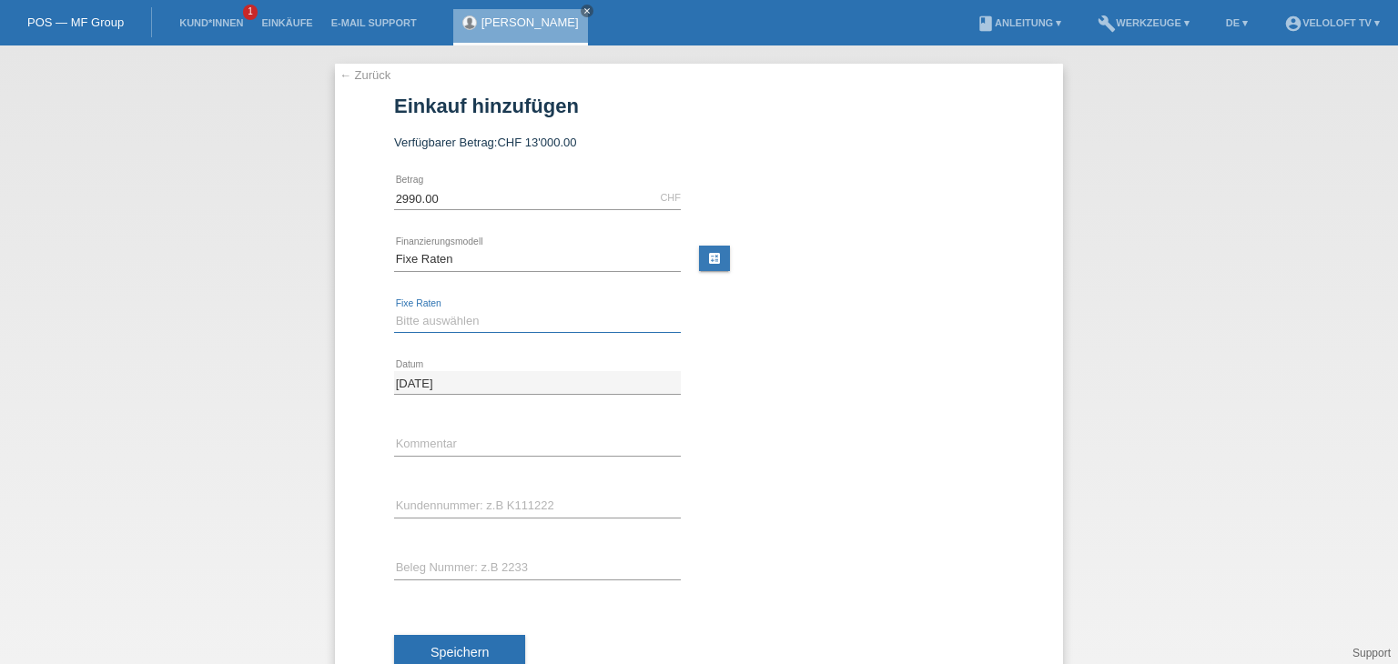
drag, startPoint x: 482, startPoint y: 314, endPoint x: 482, endPoint y: 329, distance: 15.5
click at [482, 318] on select "Bitte auswählen 4 Raten 5 Raten 6 Raten 7 Raten 8 Raten 9 Raten 10 Raten 11 Rat…" at bounding box center [537, 321] width 287 height 22
select select "202"
click at [394, 310] on select "Bitte auswählen 4 Raten 5 Raten 6 Raten 7 Raten 8 Raten 9 Raten 10 Raten 11 Rat…" at bounding box center [537, 321] width 287 height 22
click at [510, 441] on input "text" at bounding box center [537, 444] width 287 height 23
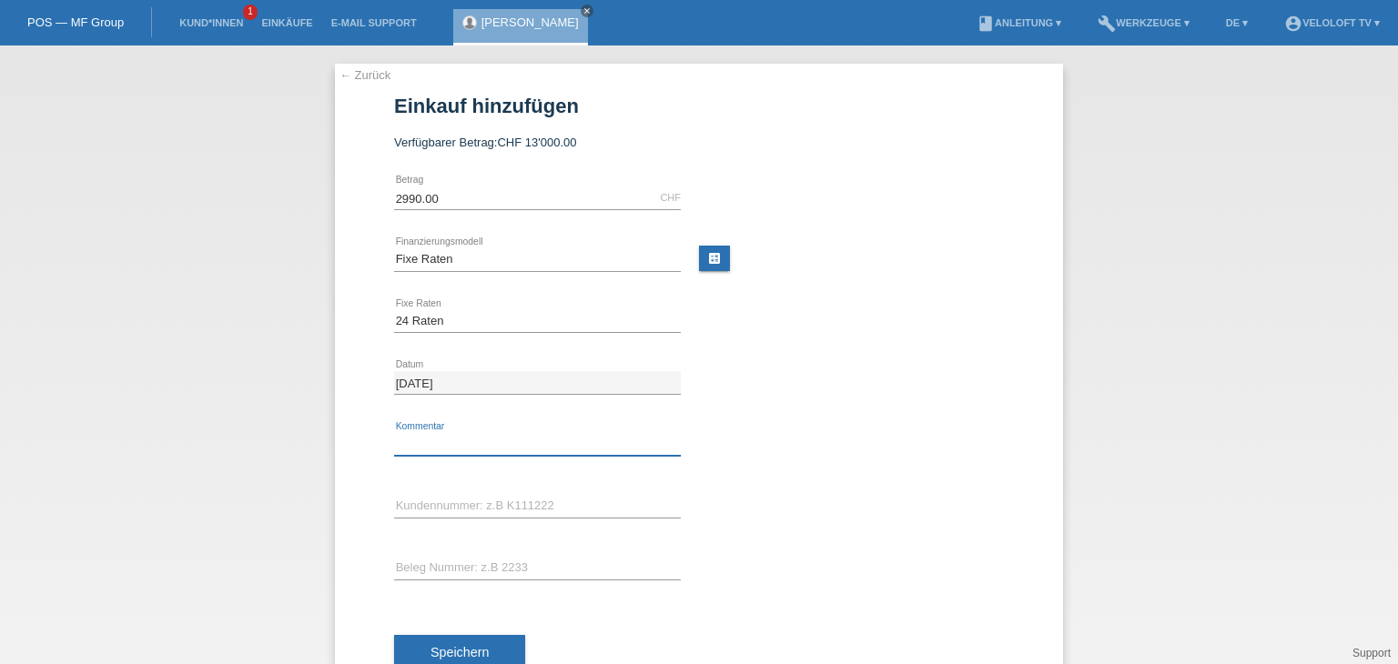
type input "Veloloft TV"
click at [481, 512] on input "text" at bounding box center [537, 506] width 287 height 23
paste input "K100252"
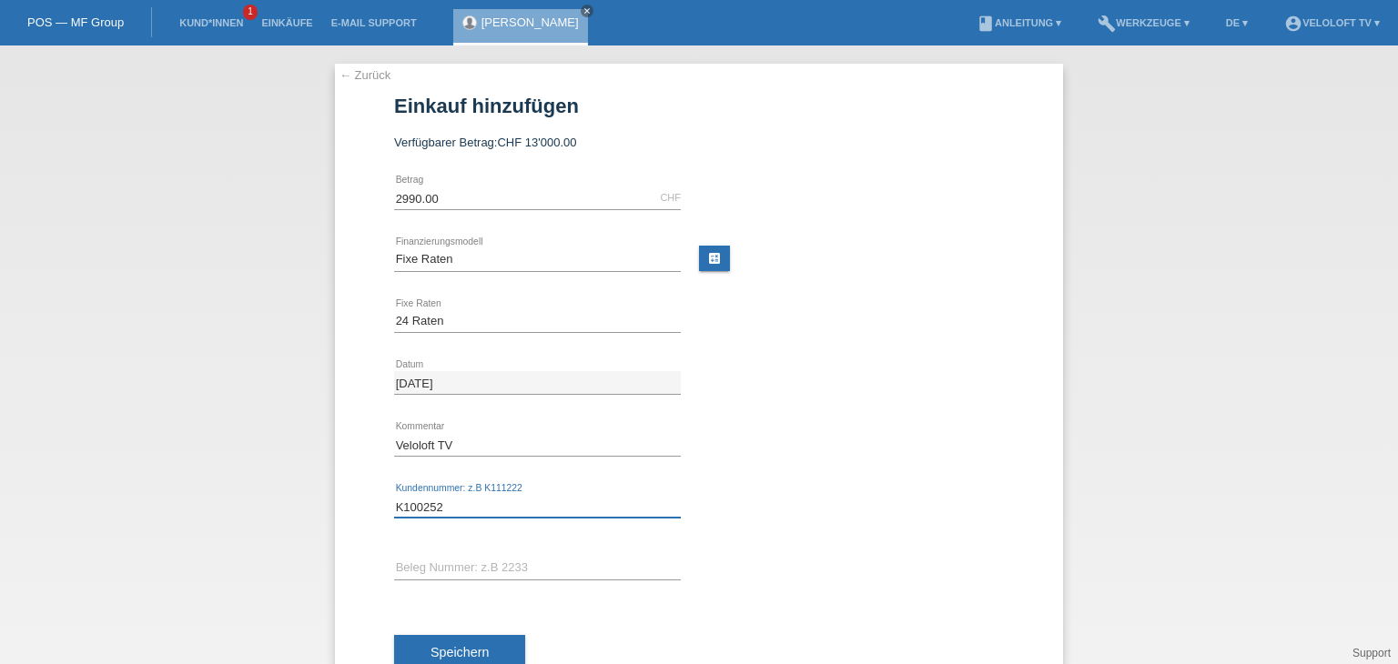
type input "K100252"
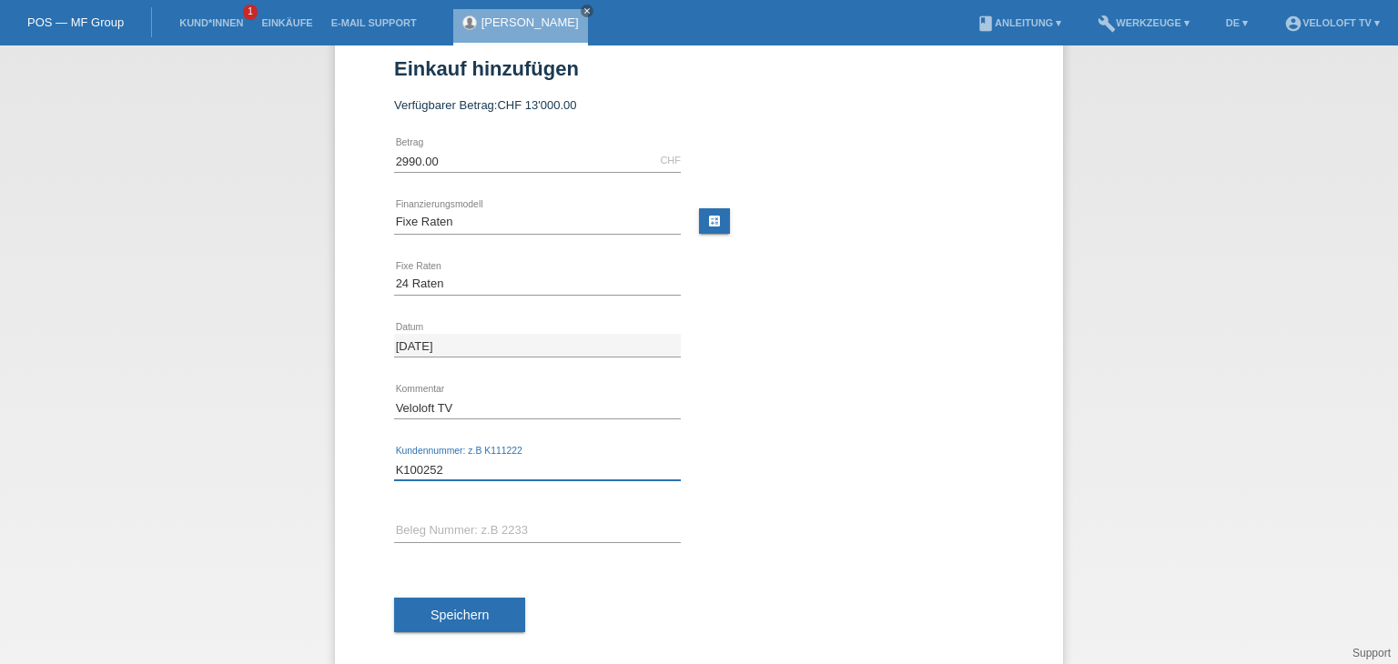
scroll to position [58, 0]
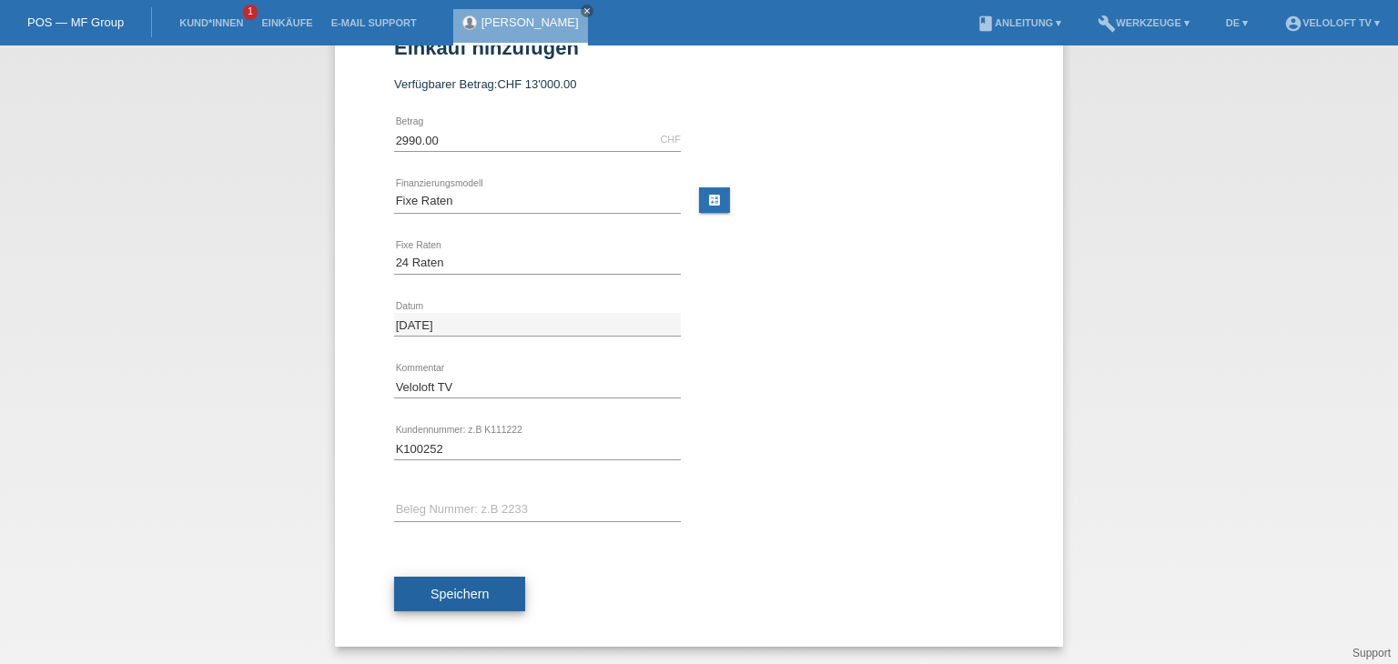
click at [479, 588] on span "Speichern" at bounding box center [460, 594] width 58 height 15
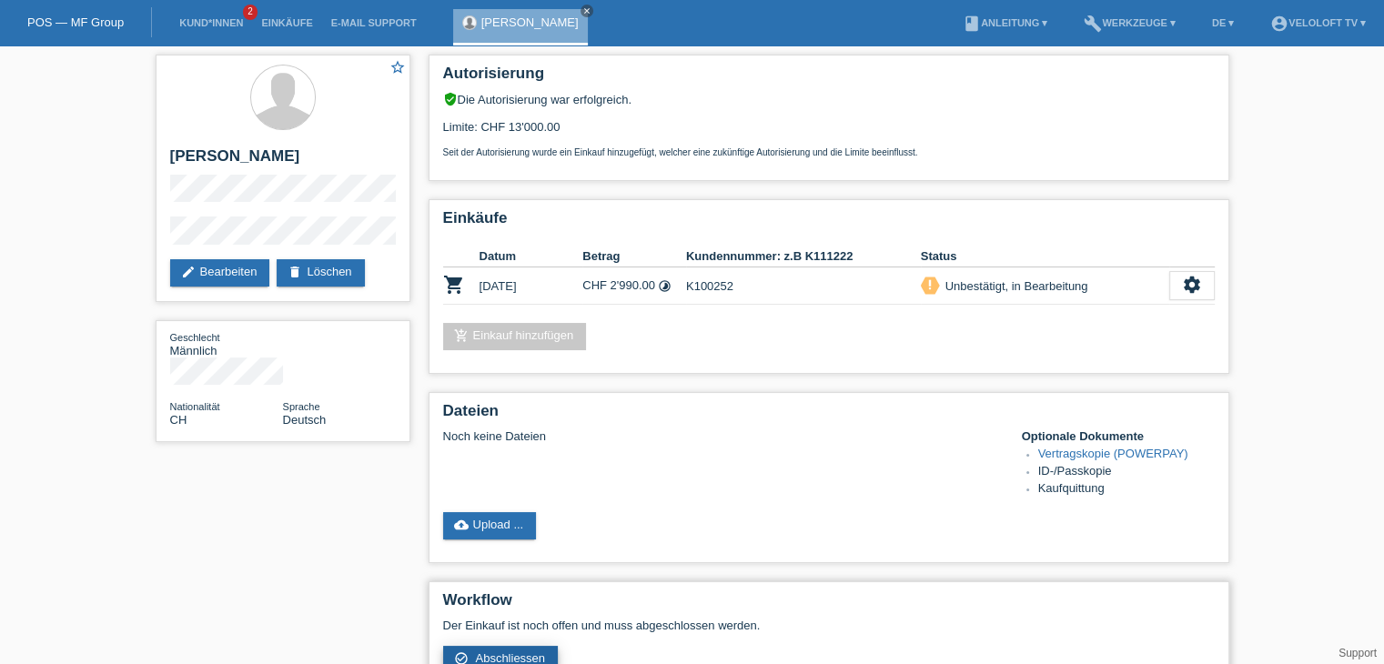
click at [534, 650] on link "check_circle_outline Abschliessen" at bounding box center [501, 659] width 116 height 27
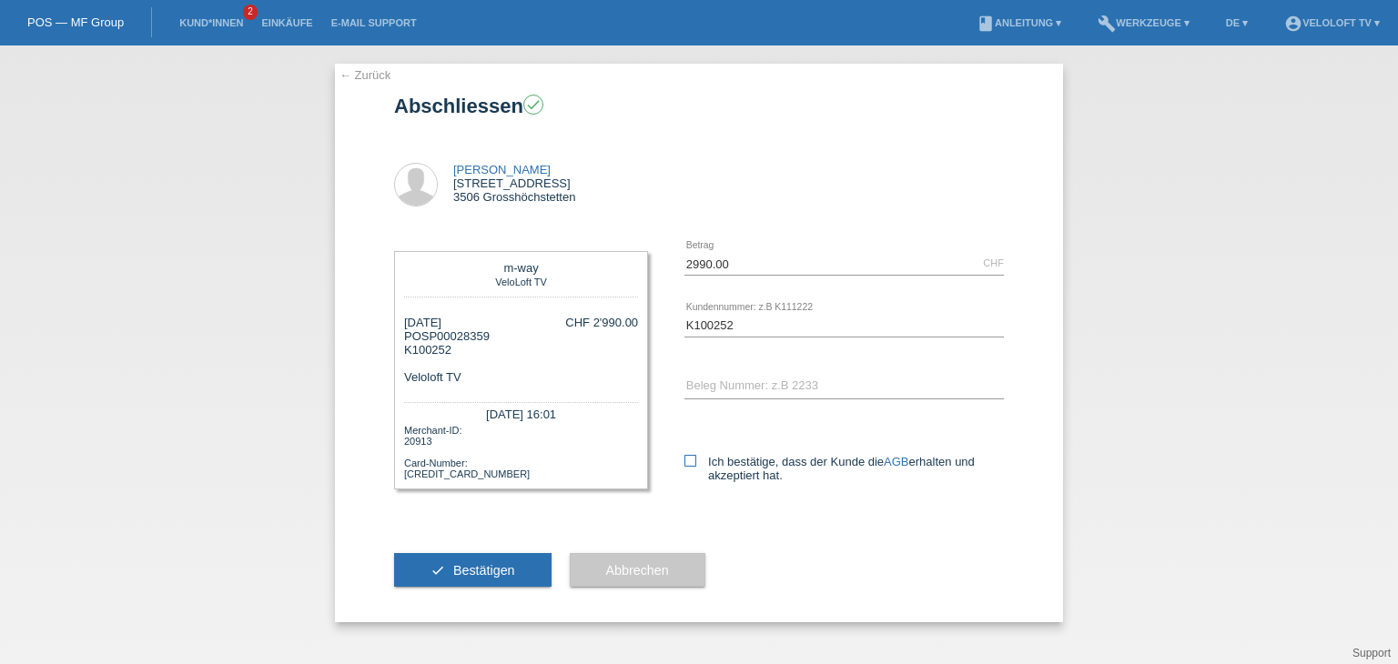
click at [686, 470] on label "Ich bestätige, dass der Kunde die AGB erhalten und akzeptiert hat." at bounding box center [843, 468] width 319 height 27
click at [686, 467] on input "Ich bestätige, dass der Kunde die AGB erhalten und akzeptiert hat." at bounding box center [690, 461] width 12 height 12
checkbox input "true"
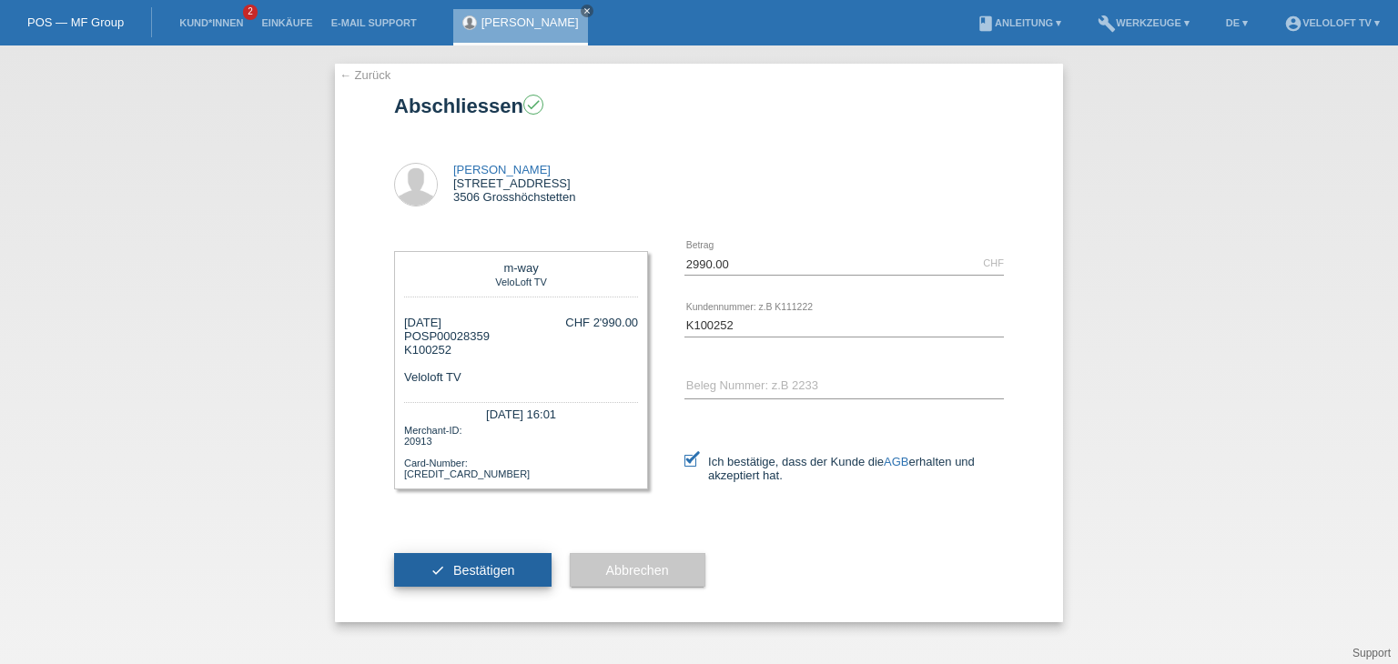
click at [516, 556] on button "check Bestätigen" at bounding box center [472, 570] width 157 height 35
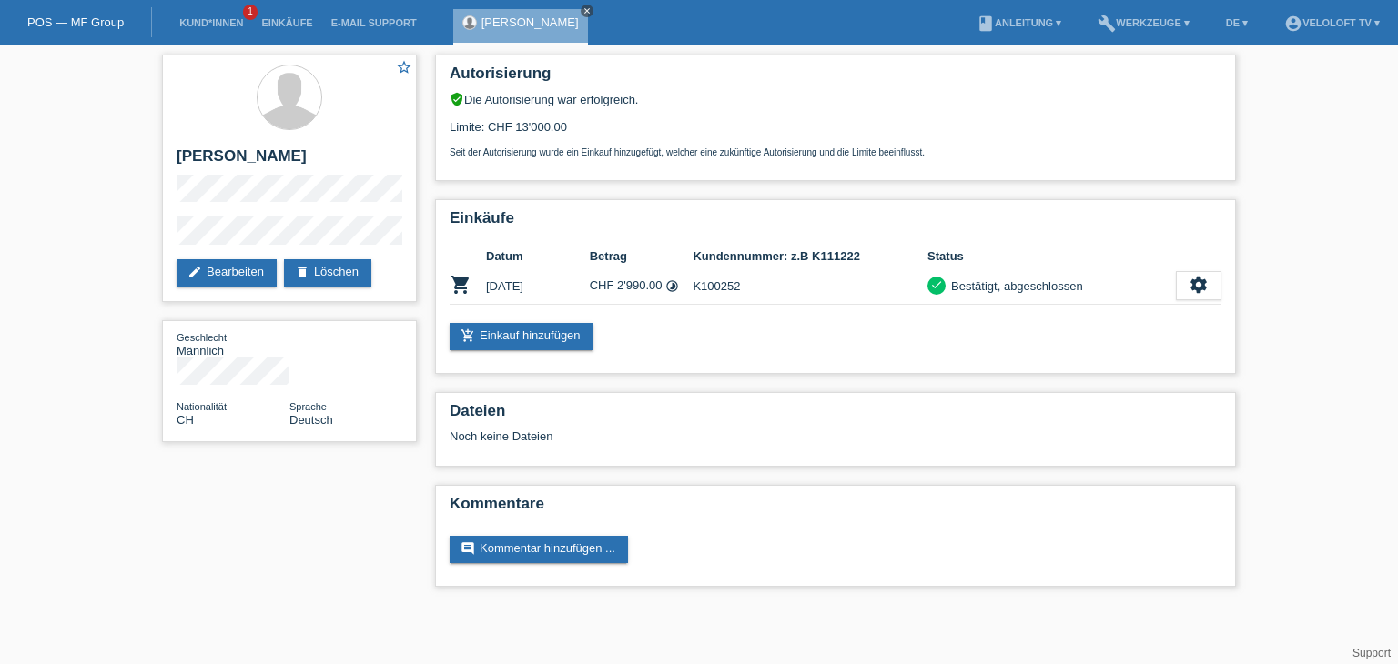
click at [590, 12] on icon "close" at bounding box center [587, 10] width 9 height 9
click at [237, 19] on link "Kund*innen" at bounding box center [211, 22] width 82 height 11
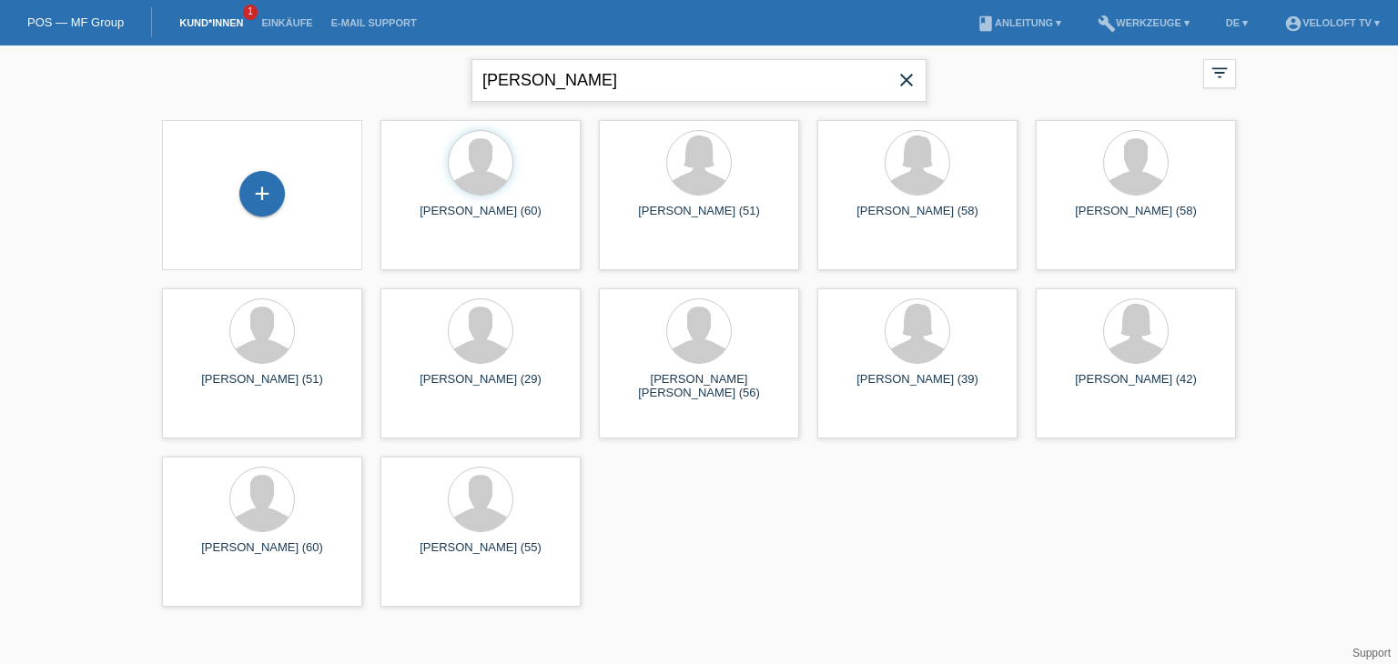
click at [623, 70] on input "[PERSON_NAME]" at bounding box center [698, 80] width 455 height 43
drag, startPoint x: 623, startPoint y: 70, endPoint x: 558, endPoint y: 81, distance: 65.5
click at [623, 70] on input "Stefan Bergemann" at bounding box center [698, 80] width 455 height 43
paste input "Rico Sperba"
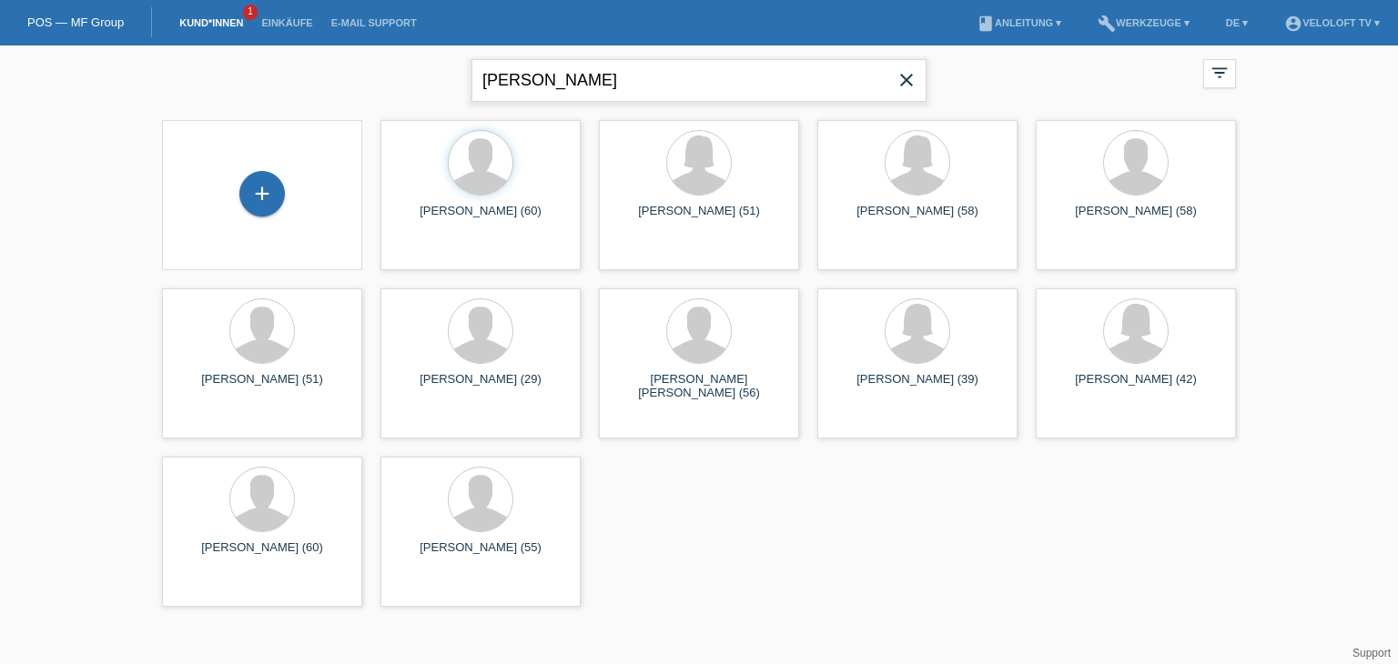
click at [537, 84] on input "Rico Sperba" at bounding box center [698, 80] width 455 height 43
type input "[PERSON_NAME]"
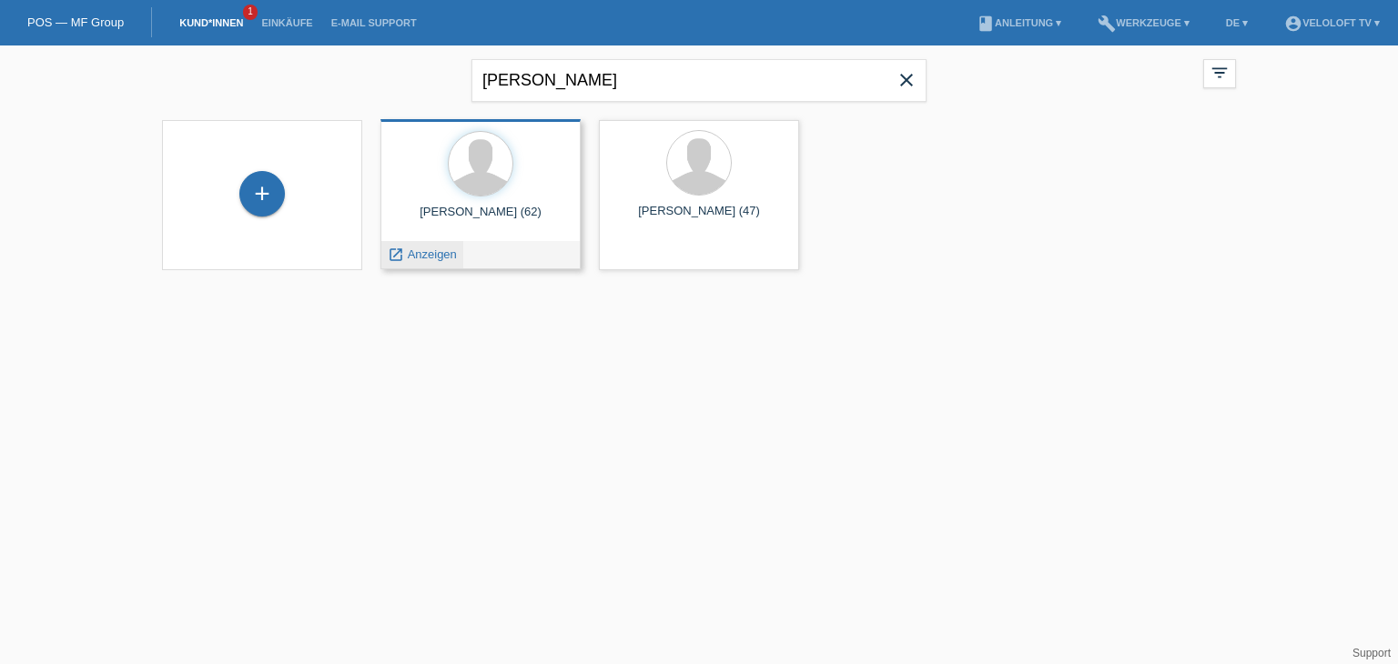
click at [428, 251] on span "Anzeigen" at bounding box center [432, 255] width 49 height 14
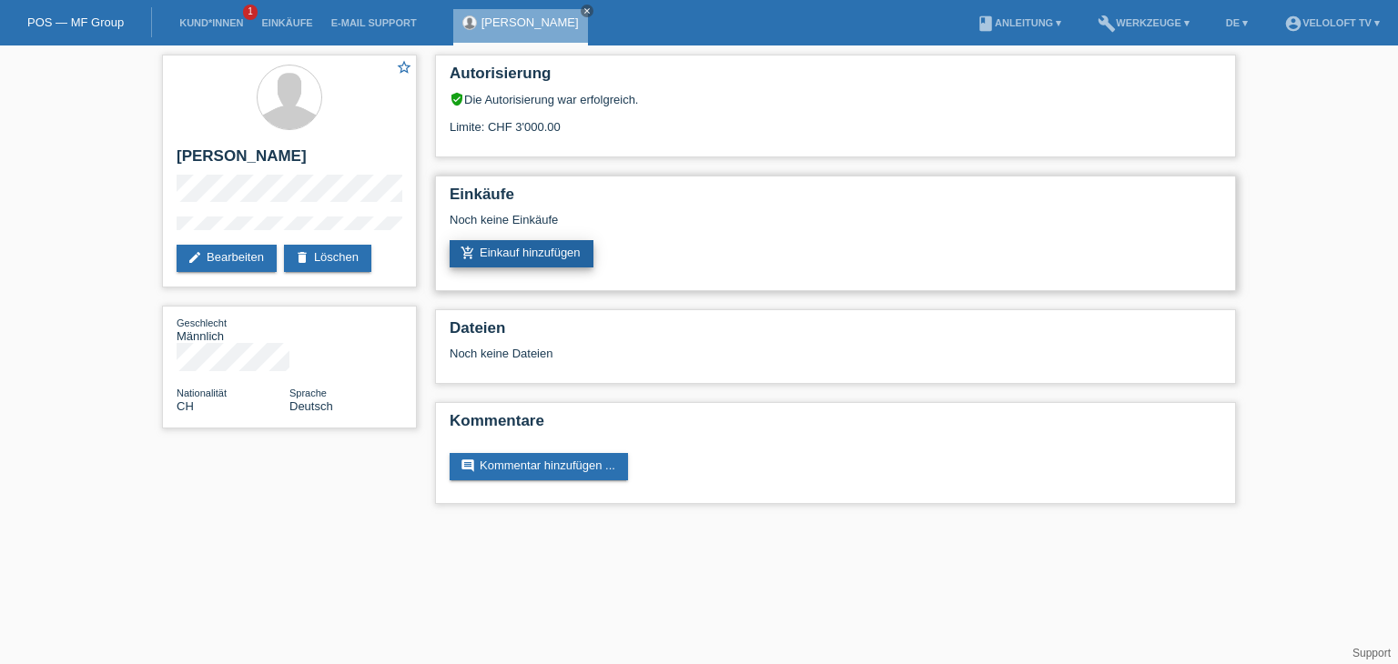
click at [535, 247] on link "add_shopping_cart Einkauf hinzufügen" at bounding box center [522, 253] width 144 height 27
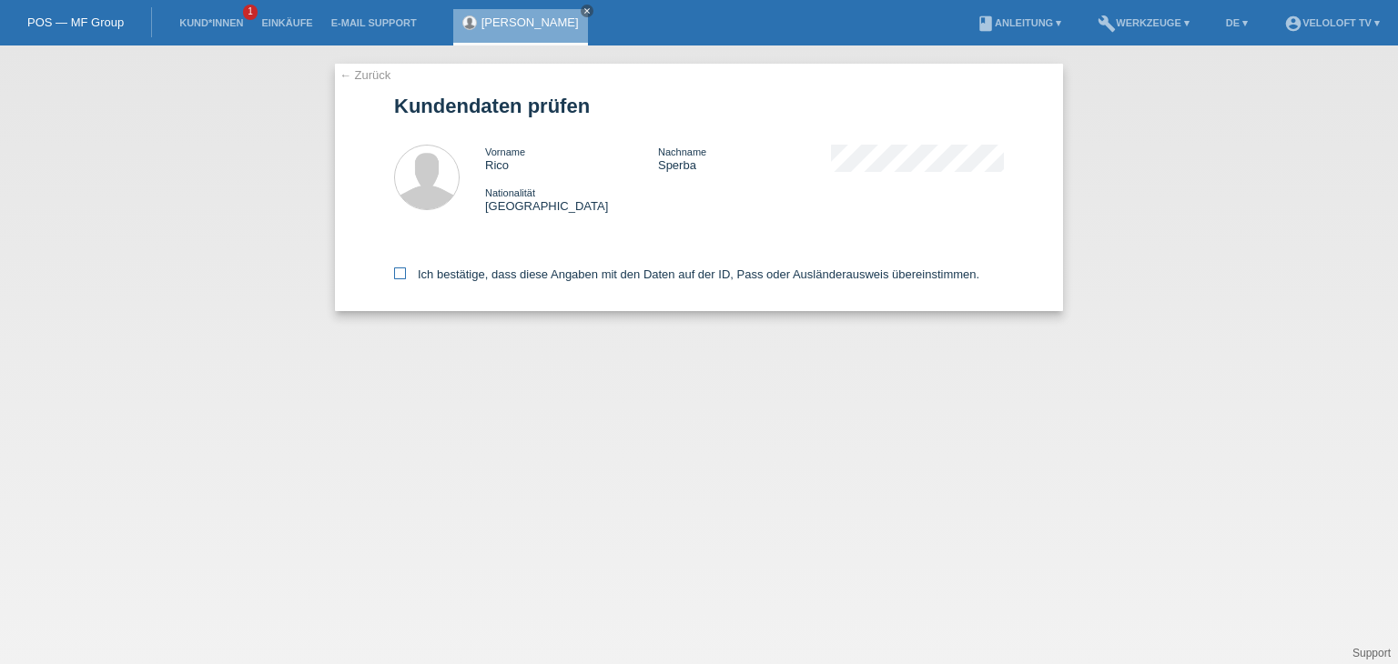
click at [529, 269] on label "Ich bestätige, dass diese Angaben mit den Daten auf der ID, Pass oder Ausländer…" at bounding box center [686, 275] width 585 height 14
click at [406, 269] on input "Ich bestätige, dass diese Angaben mit den Daten auf der ID, Pass oder Ausländer…" at bounding box center [400, 274] width 12 height 12
checkbox input "true"
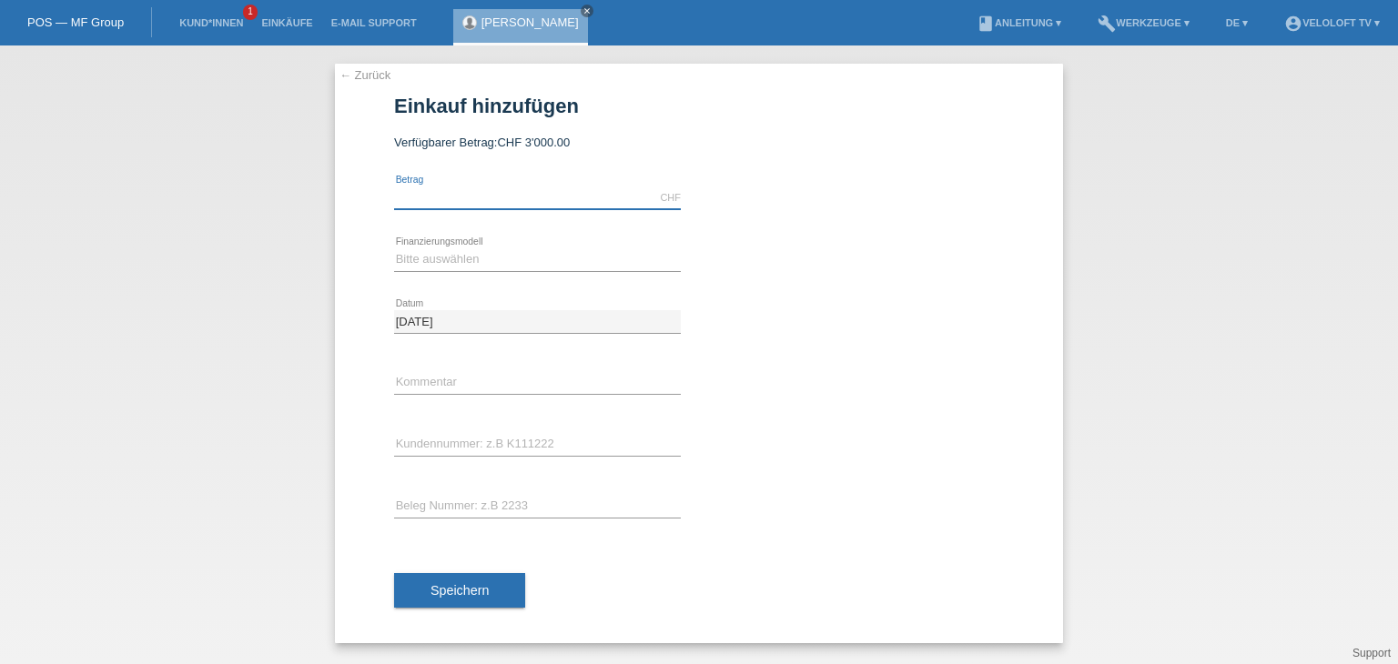
click at [523, 193] on input "text" at bounding box center [537, 198] width 287 height 23
type input "1990.00"
click at [516, 261] on select "Bitte auswählen Fixe Raten Kauf auf Rechnung mit Teilzahlungsoption" at bounding box center [537, 259] width 287 height 22
select select "77"
click at [394, 248] on select "Bitte auswählen Fixe Raten Kauf auf Rechnung mit Teilzahlungsoption" at bounding box center [537, 259] width 287 height 22
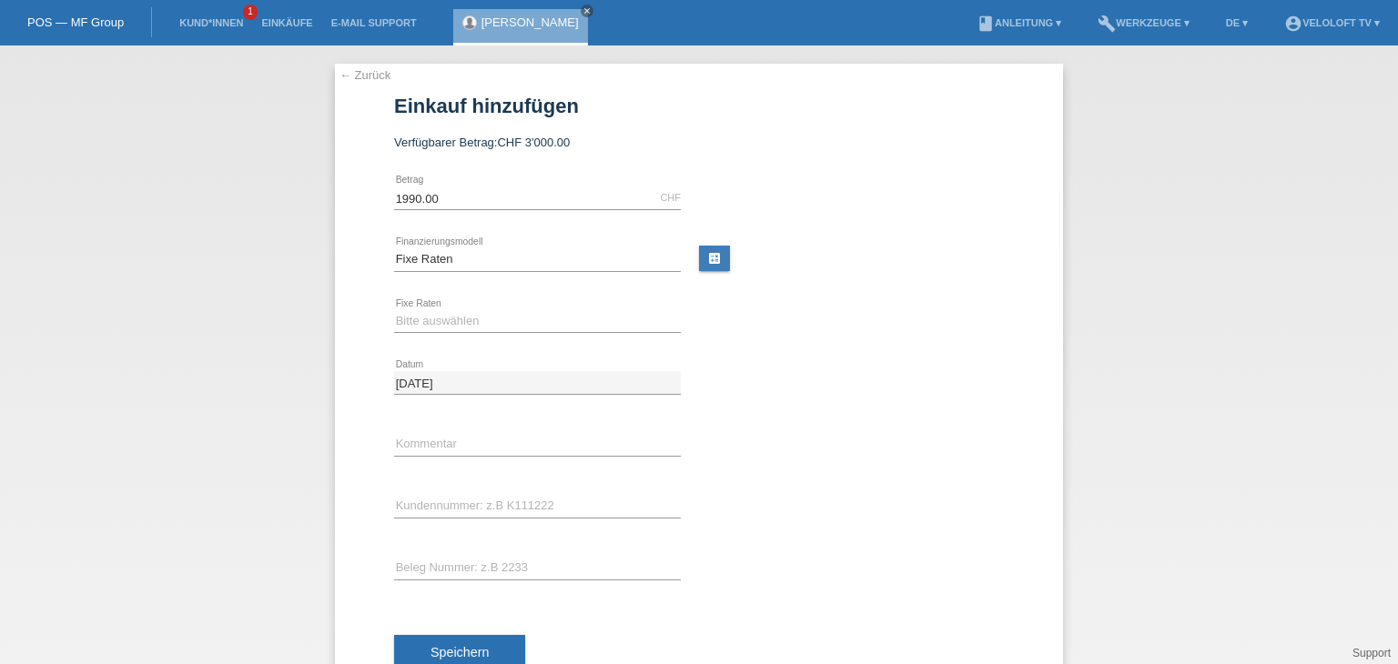
drag, startPoint x: 496, startPoint y: 332, endPoint x: 500, endPoint y: 321, distance: 11.5
click at [496, 331] on div "Bitte auswählen 4 Raten 5 Raten 6 Raten 7 Raten 8 Raten 9 Raten 10 Raten 11 Rat…" at bounding box center [537, 321] width 287 height 23
click at [501, 321] on select "Bitte auswählen 4 Raten 5 Raten 6 Raten 7 Raten 8 Raten 9 Raten 10 Raten 11 Rat…" at bounding box center [537, 321] width 287 height 22
select select "202"
click at [394, 310] on select "Bitte auswählen 4 Raten 5 Raten 6 Raten 7 Raten 8 Raten 9 Raten 10 Raten 11 Rat…" at bounding box center [537, 321] width 287 height 22
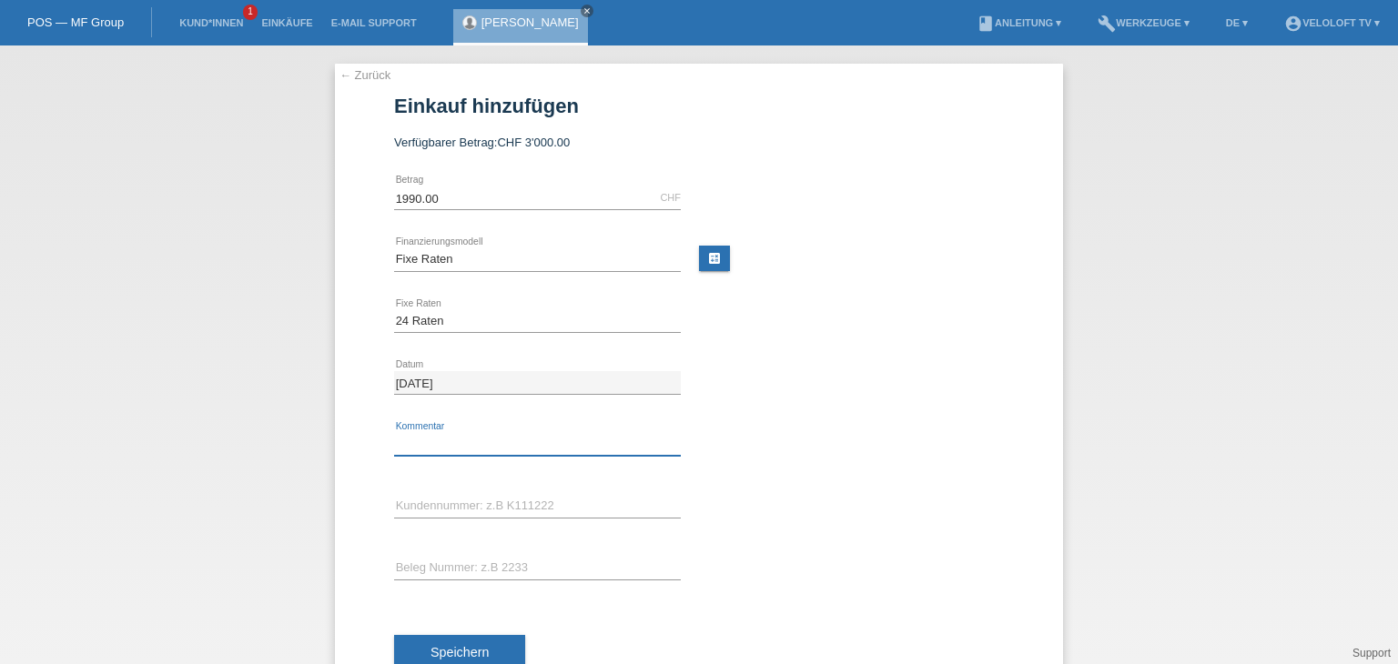
click at [525, 440] on input "text" at bounding box center [537, 444] width 287 height 23
type input "Veloloft TV"
click at [459, 503] on input "text" at bounding box center [537, 506] width 287 height 23
paste input "C165087"
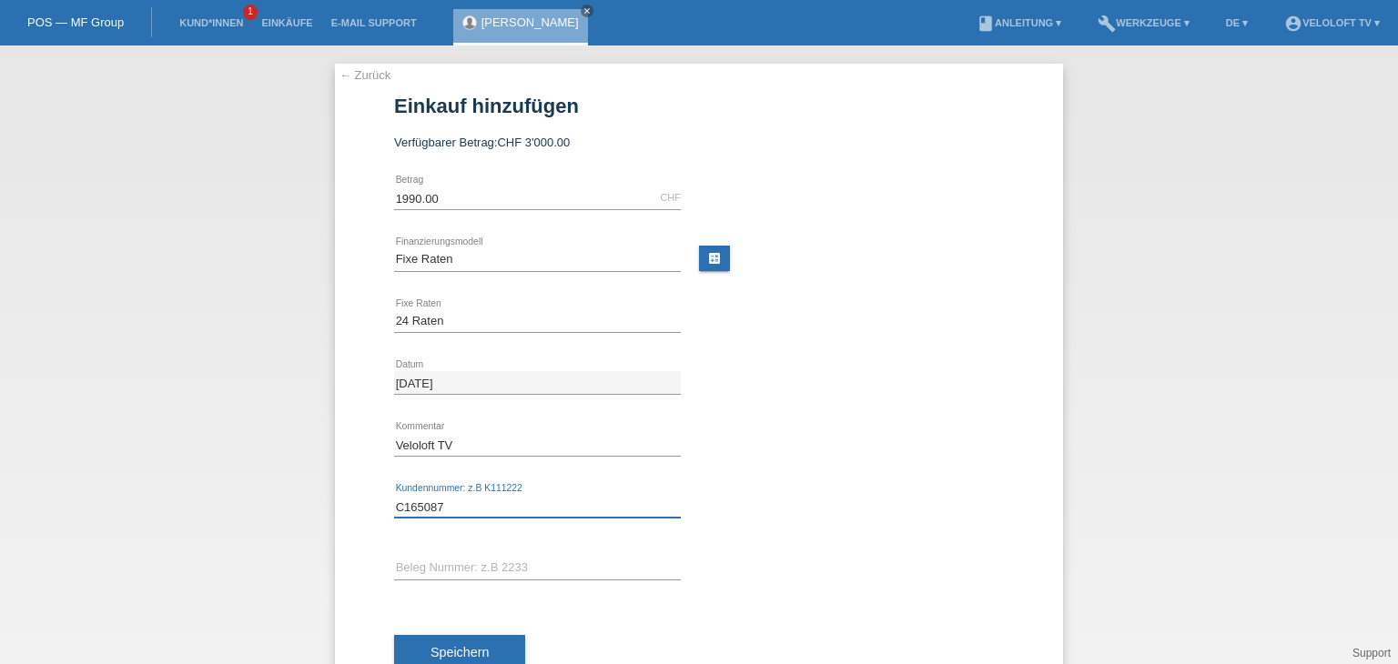
type input "C165087"
drag, startPoint x: 470, startPoint y: 641, endPoint x: 688, endPoint y: 539, distance: 241.1
click at [470, 639] on button "Speichern" at bounding box center [459, 652] width 131 height 35
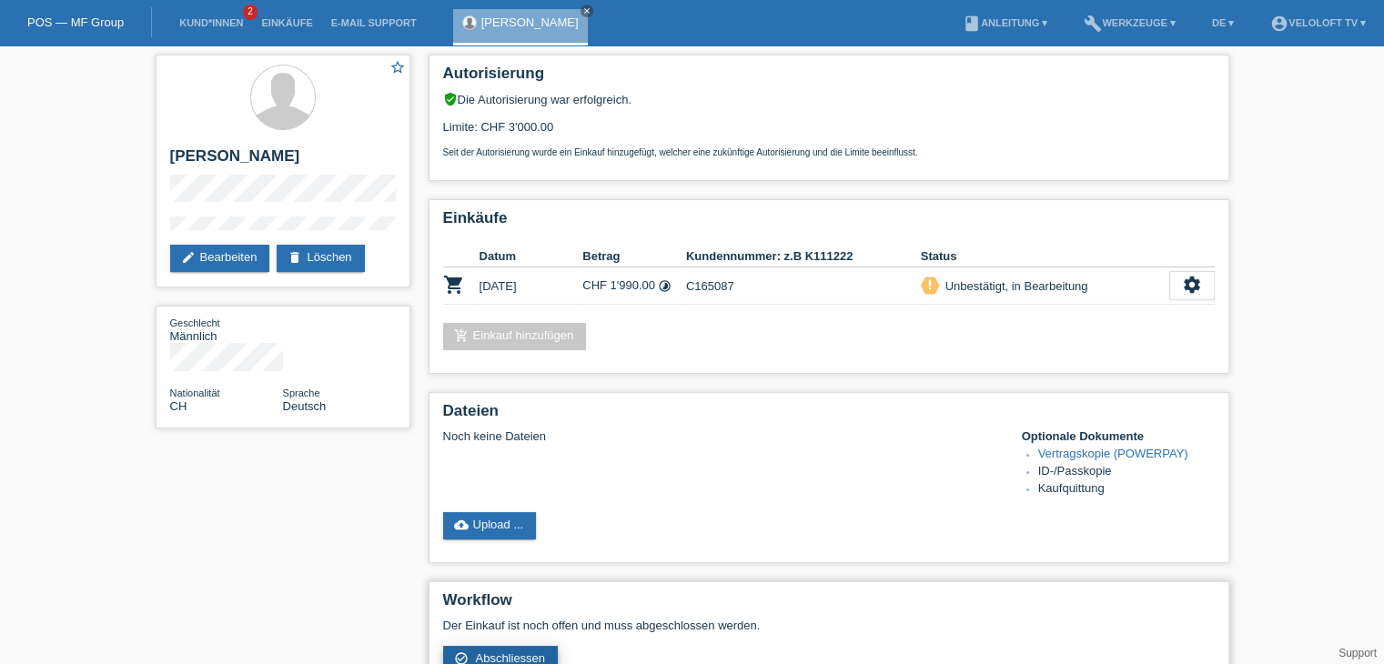
click at [519, 649] on link "check_circle_outline Abschliessen" at bounding box center [501, 659] width 116 height 27
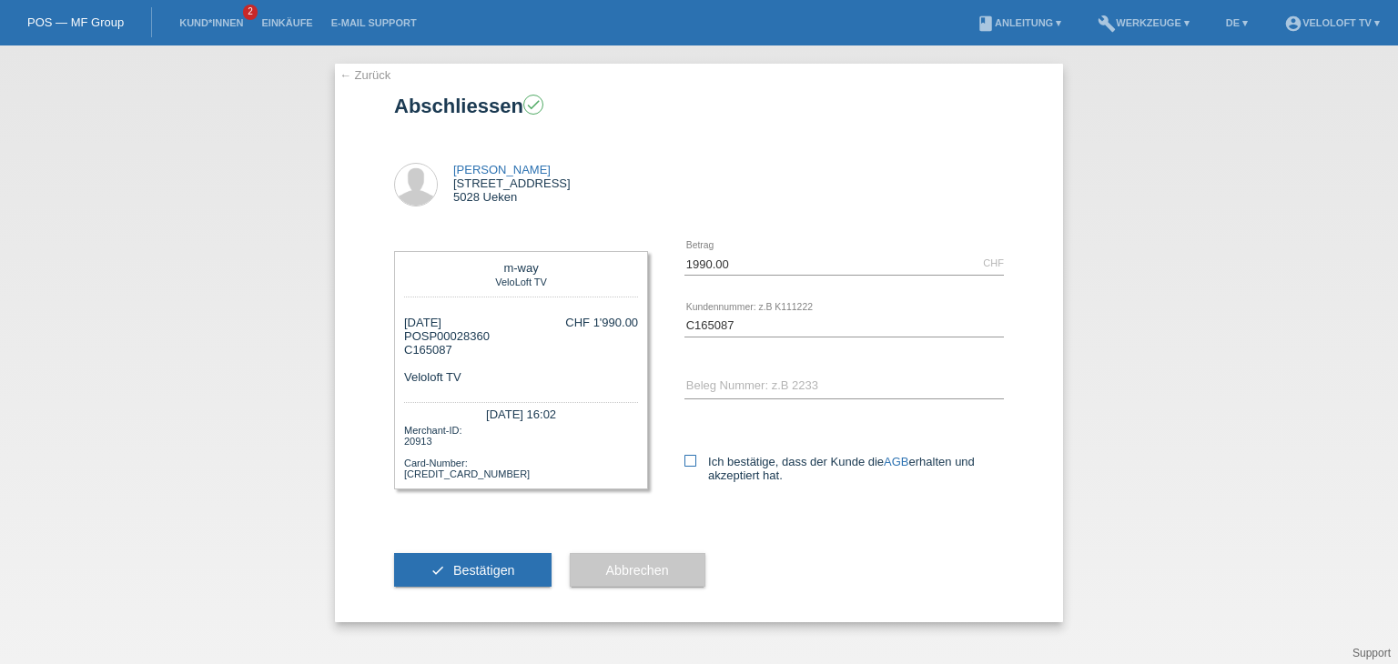
drag, startPoint x: 688, startPoint y: 441, endPoint x: 688, endPoint y: 463, distance: 21.8
click at [688, 443] on div "Ich bestätige, dass der Kunde die AGB erhalten und akzeptiert hat." at bounding box center [843, 466] width 319 height 94
drag, startPoint x: 688, startPoint y: 463, endPoint x: 581, endPoint y: 526, distance: 124.4
click at [688, 463] on icon at bounding box center [690, 461] width 12 height 12
click at [688, 463] on input "Ich bestätige, dass der Kunde die AGB erhalten und akzeptiert hat." at bounding box center [690, 461] width 12 height 12
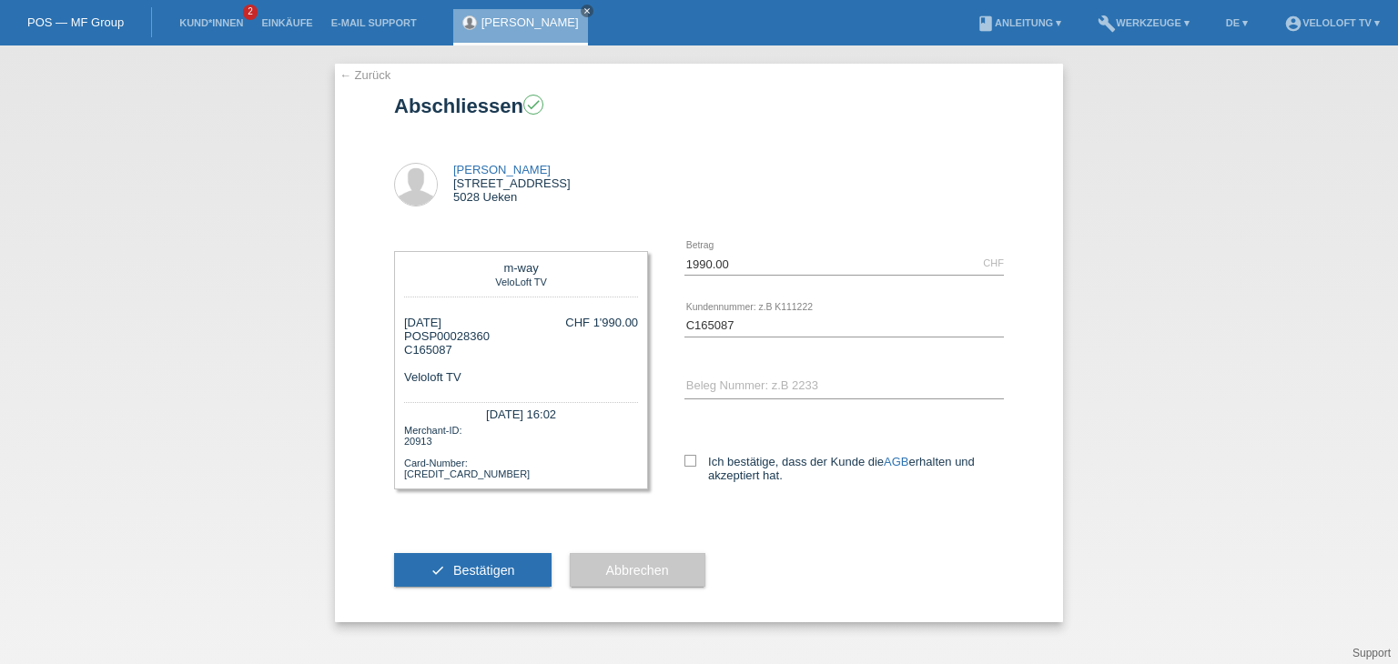
checkbox input "true"
click at [515, 580] on button "check Bestätigen" at bounding box center [472, 570] width 157 height 35
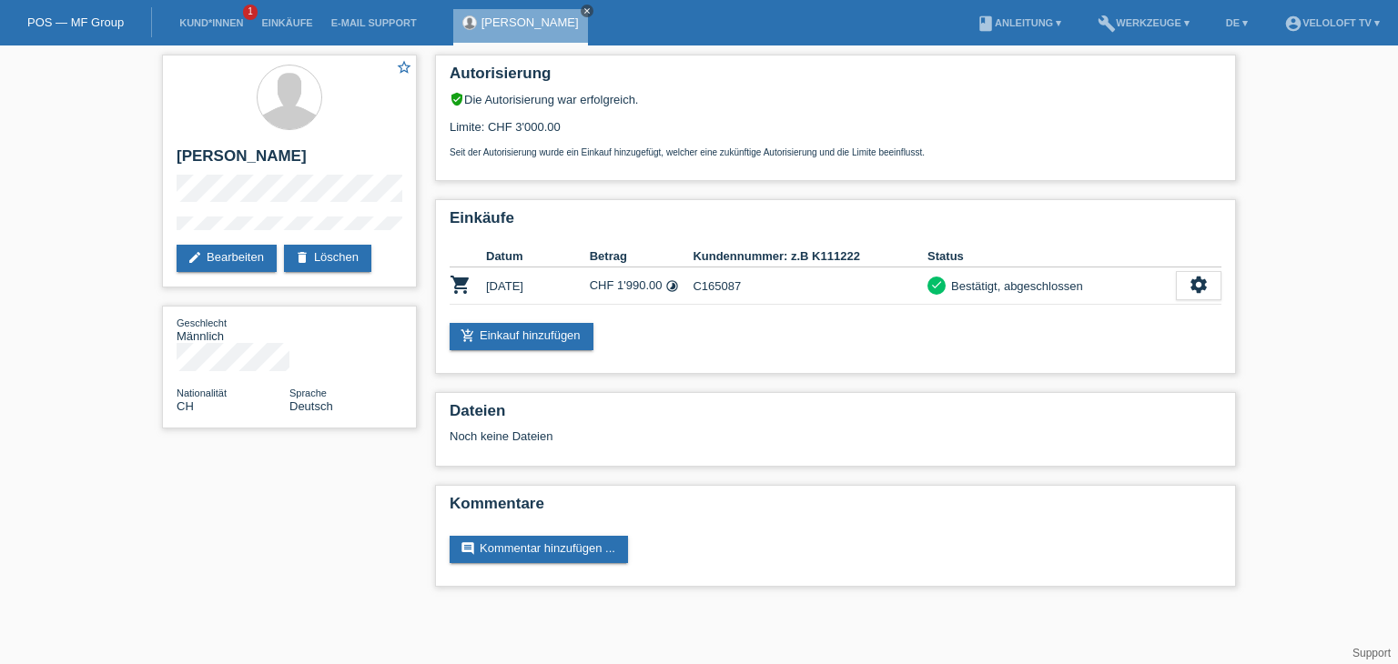
click at [583, 10] on icon "close" at bounding box center [587, 10] width 9 height 9
drag, startPoint x: 218, startPoint y: 28, endPoint x: 218, endPoint y: 1, distance: 27.3
click at [217, 26] on link "Kund*innen" at bounding box center [211, 22] width 82 height 11
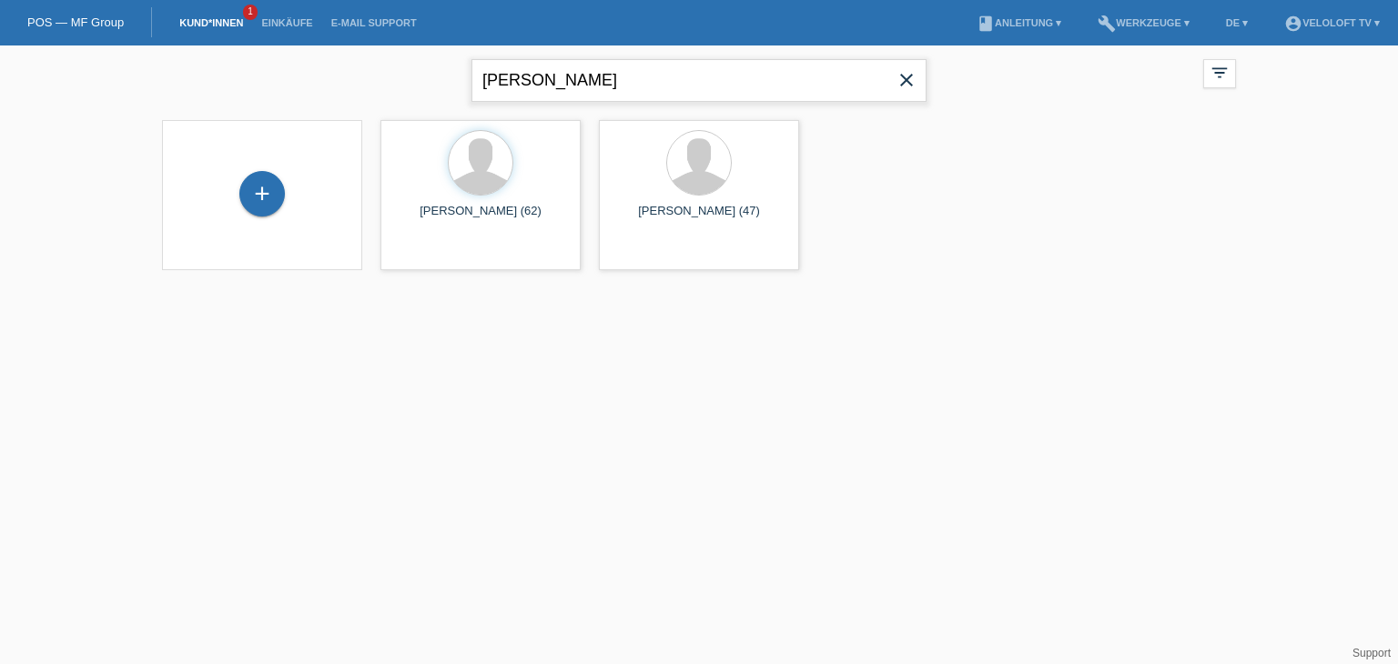
click at [592, 70] on input "[PERSON_NAME]" at bounding box center [698, 80] width 455 height 43
paste input "[PERSON_NAME]"
click at [544, 83] on input "[PERSON_NAME]" at bounding box center [698, 80] width 455 height 43
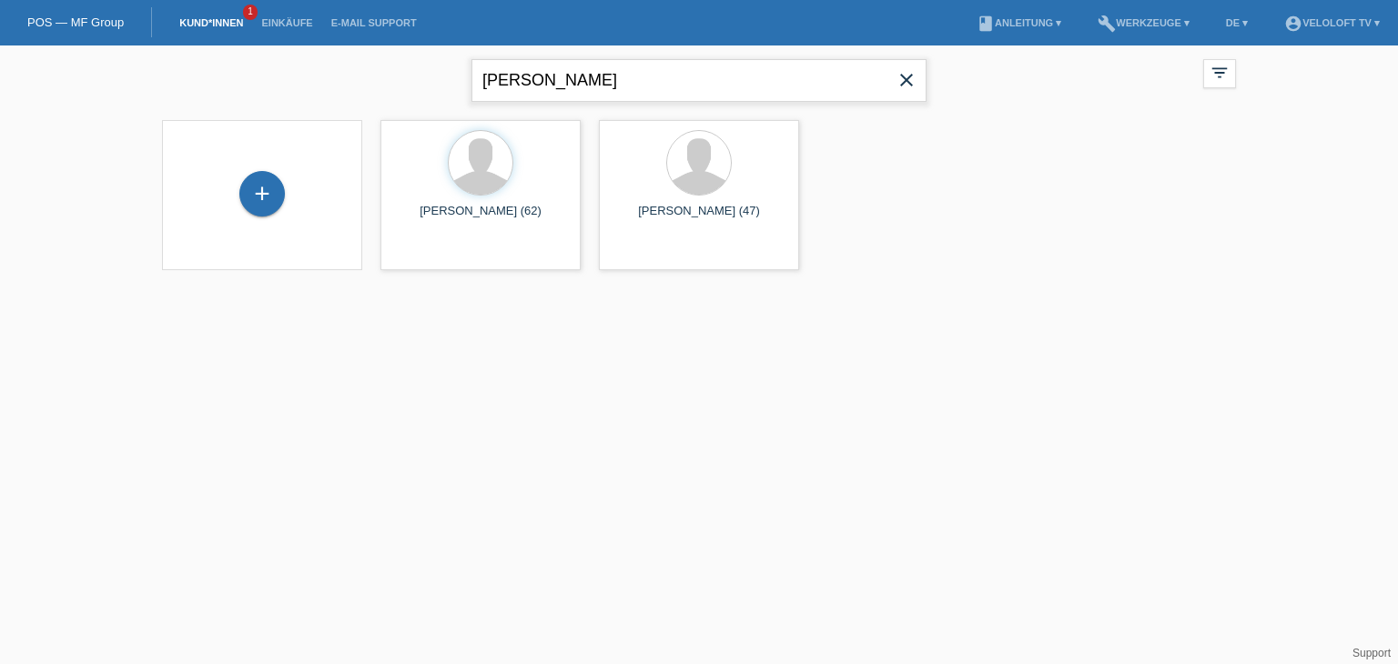
type input "[PERSON_NAME]"
click at [417, 257] on span "Anzeigen" at bounding box center [432, 255] width 49 height 14
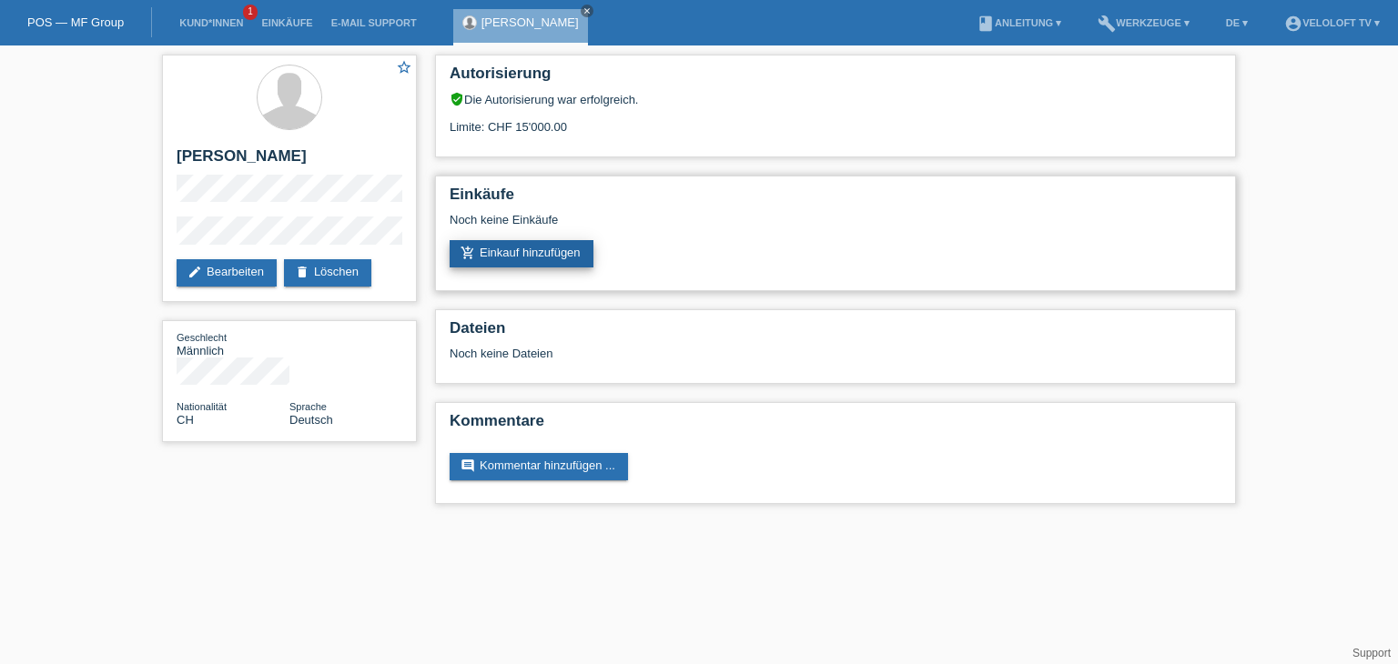
click at [574, 249] on link "add_shopping_cart Einkauf hinzufügen" at bounding box center [522, 253] width 144 height 27
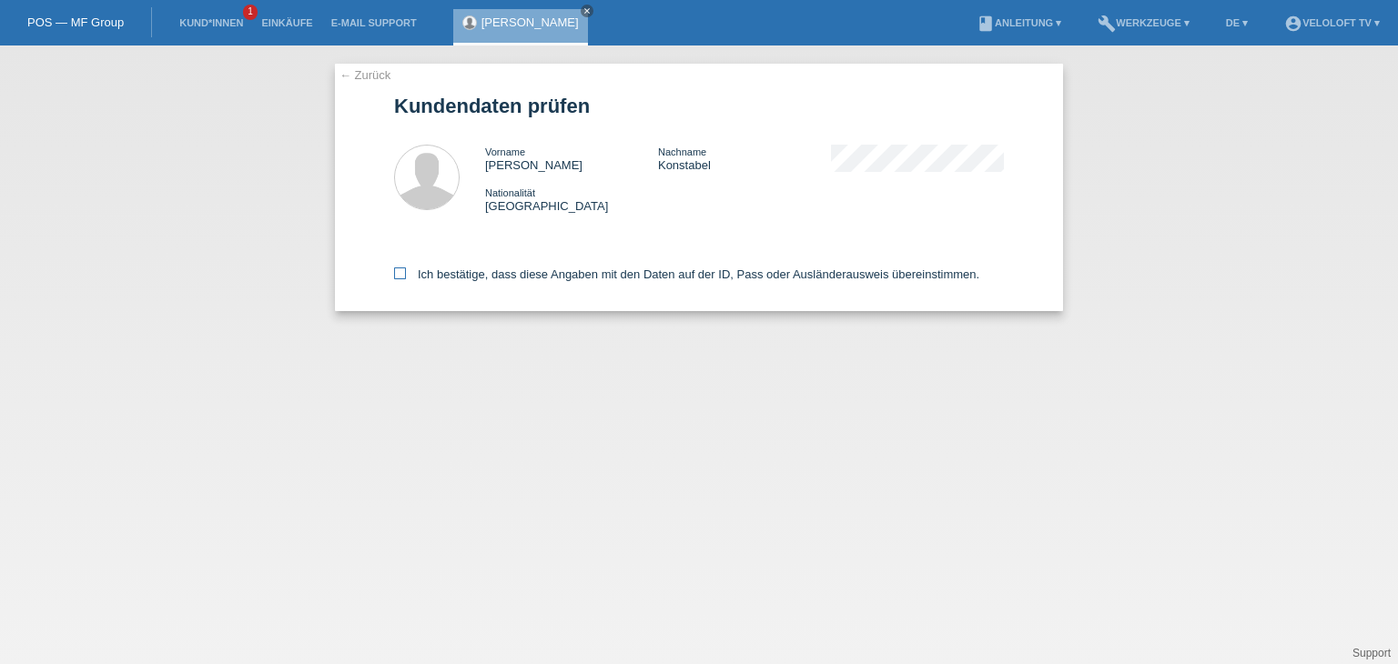
click at [565, 280] on label "Ich bestätige, dass diese Angaben mit den Daten auf der ID, Pass oder Ausländer…" at bounding box center [686, 275] width 585 height 14
click at [406, 279] on input "Ich bestätige, dass diese Angaben mit den Daten auf der ID, Pass oder Ausländer…" at bounding box center [400, 274] width 12 height 12
checkbox input "true"
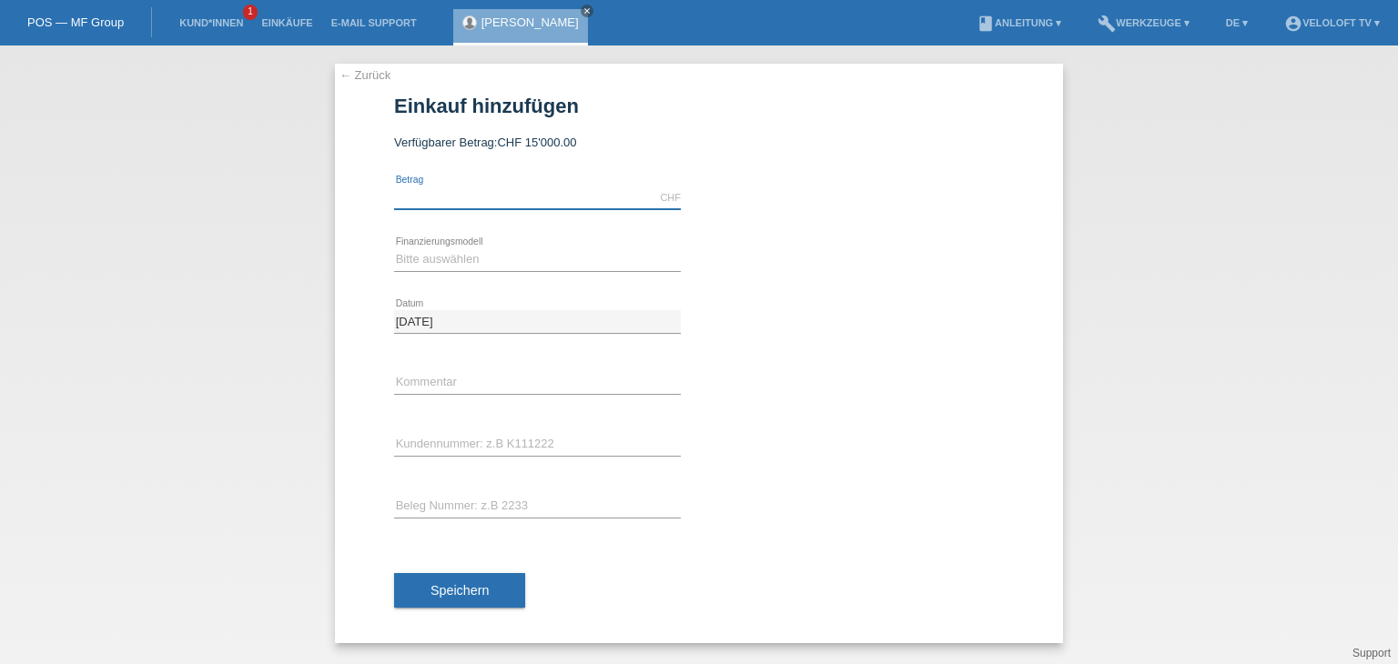
click at [494, 197] on input "text" at bounding box center [537, 198] width 287 height 23
type input "2990.00"
drag, startPoint x: 515, startPoint y: 254, endPoint x: 512, endPoint y: 269, distance: 15.0
click at [515, 258] on select "Bitte auswählen Fixe Raten Kauf auf Rechnung mit Teilzahlungsoption" at bounding box center [537, 259] width 287 height 22
select select "77"
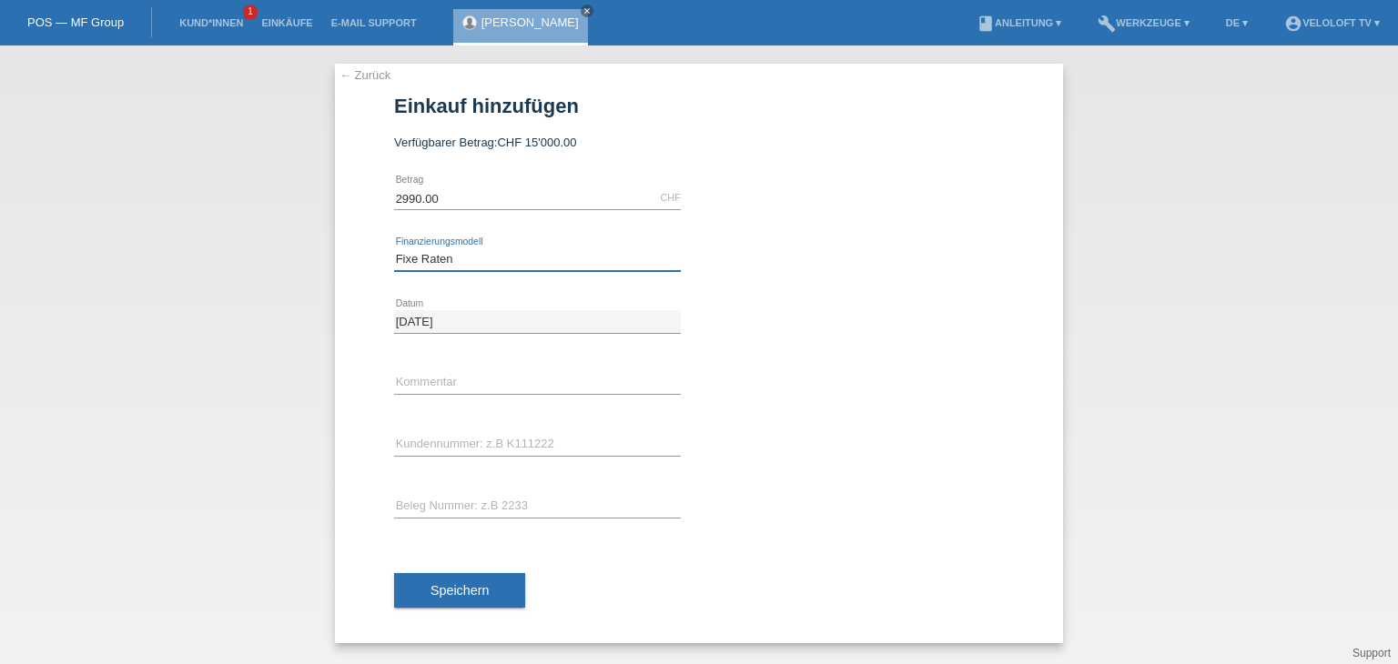
click at [394, 248] on select "Bitte auswählen Fixe Raten Kauf auf Rechnung mit Teilzahlungsoption" at bounding box center [537, 259] width 287 height 22
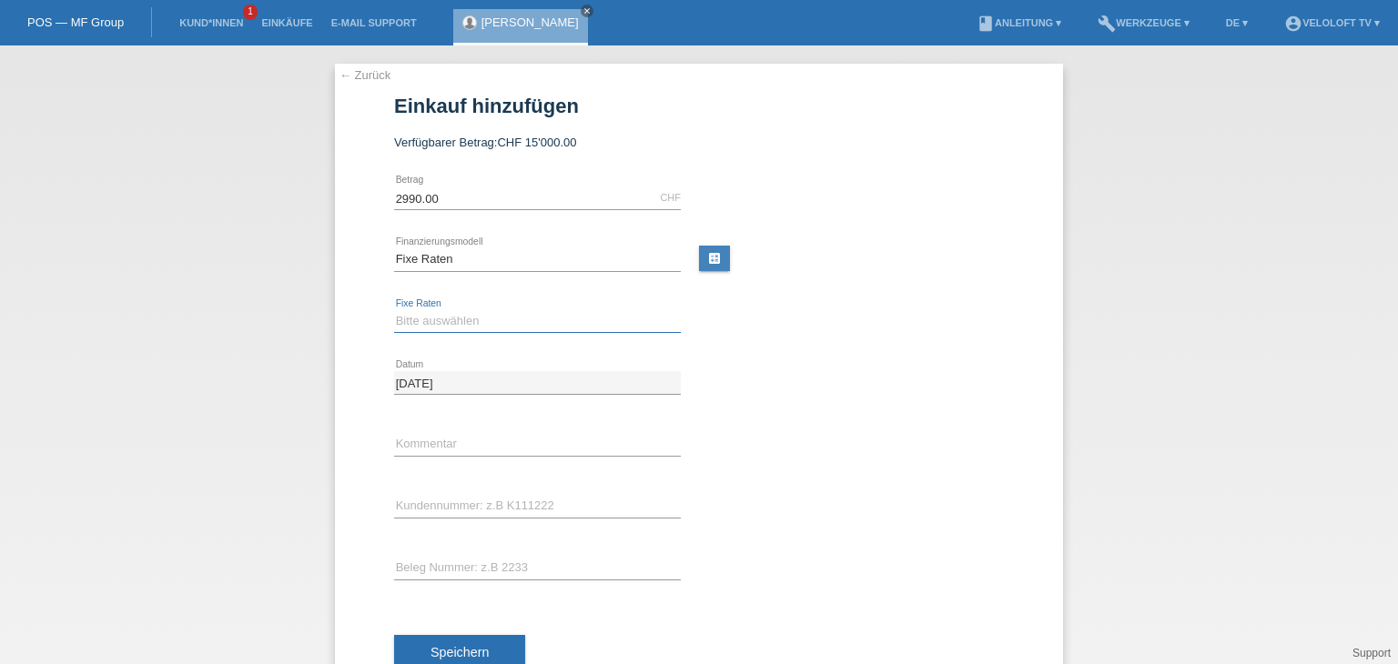
click at [495, 326] on select "Bitte auswählen 4 Raten 5 Raten 6 Raten 7 Raten 8 Raten 9 Raten 10 Raten 11 Rat…" at bounding box center [537, 321] width 287 height 22
select select "202"
click at [394, 310] on select "Bitte auswählen 4 Raten 5 Raten 6 Raten 7 Raten 8 Raten 9 Raten 10 Raten 11 Rat…" at bounding box center [537, 321] width 287 height 22
click at [447, 453] on input "text" at bounding box center [537, 444] width 287 height 23
type input "Veloloft TV"
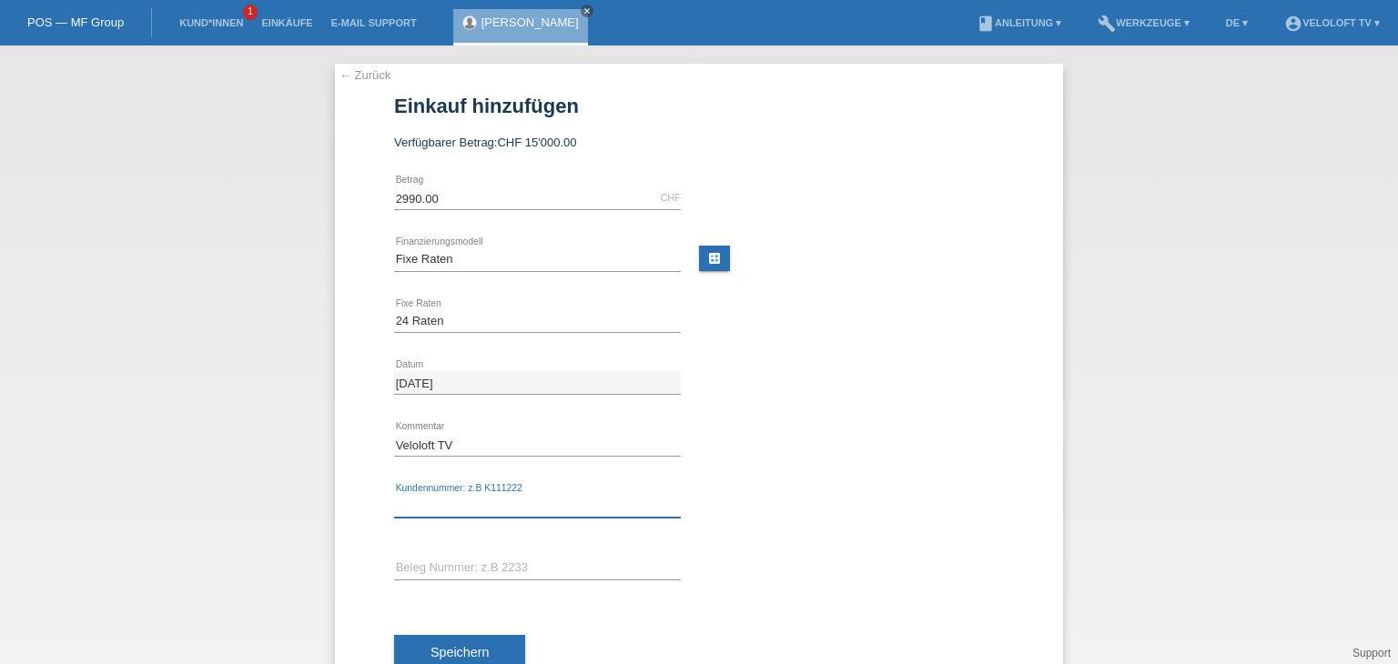
click at [500, 497] on input "text" at bounding box center [537, 506] width 287 height 23
paste input "C165081"
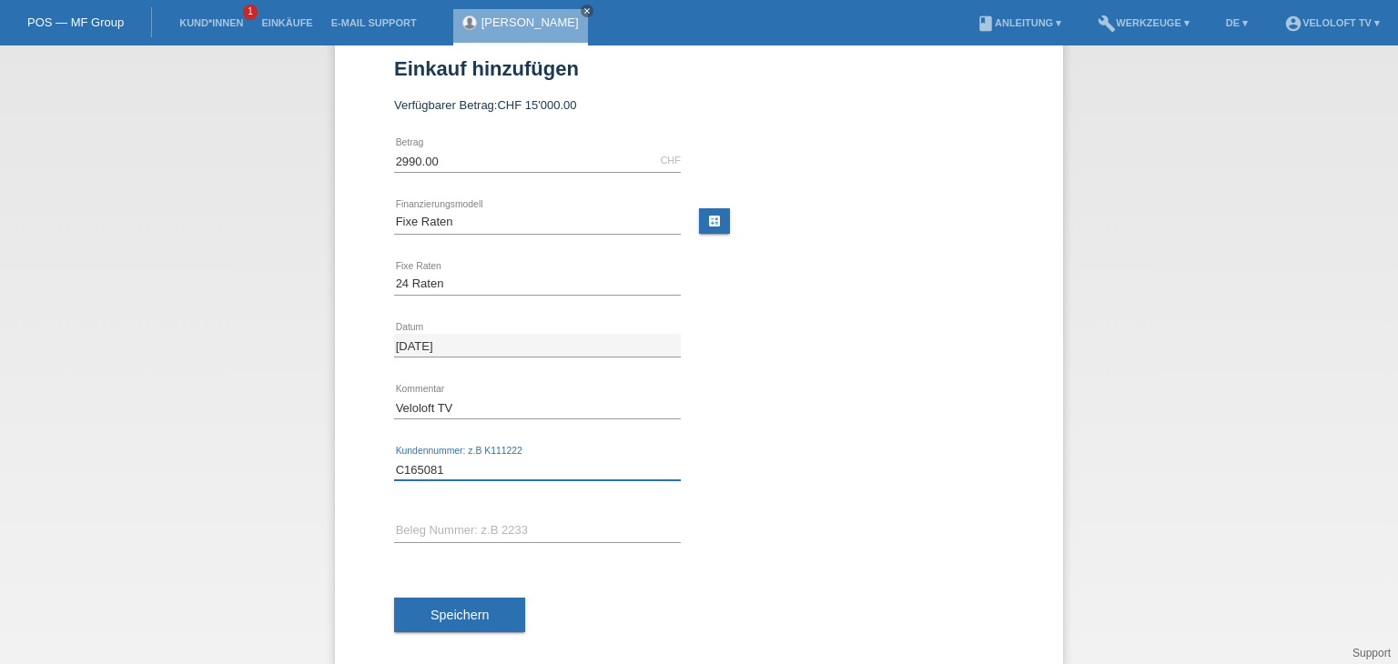
scroll to position [58, 0]
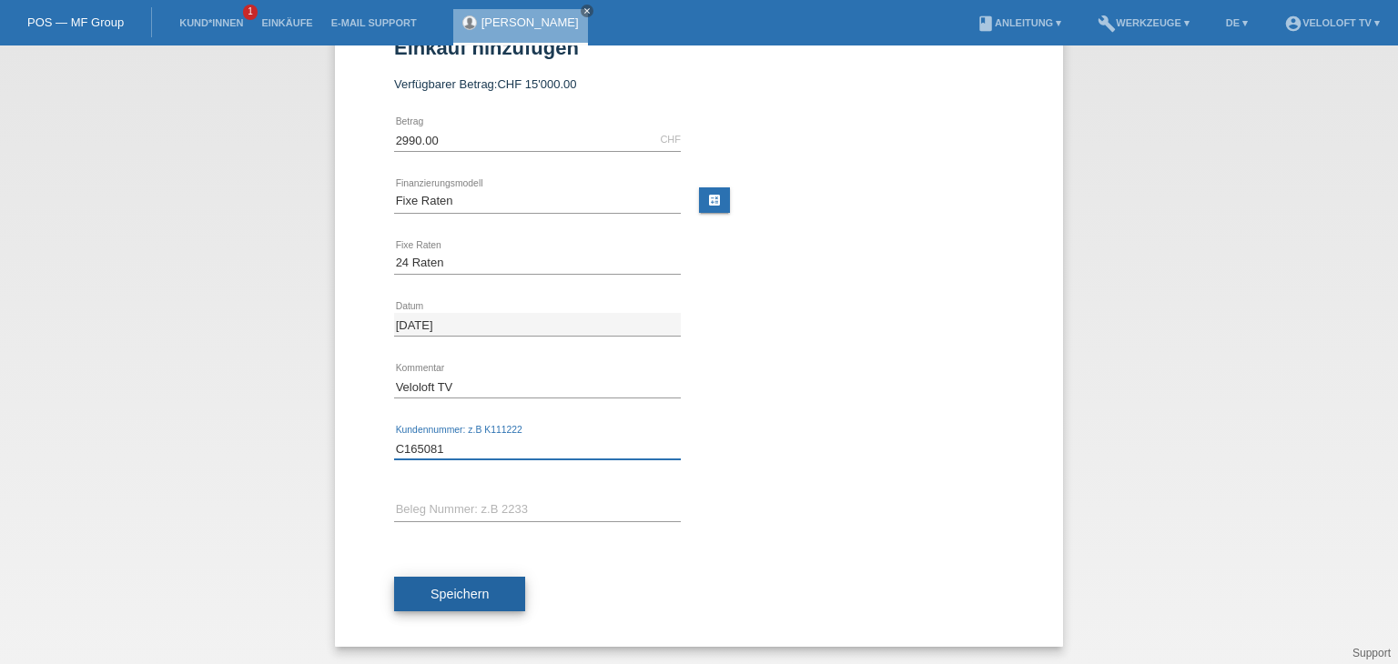
type input "C165081"
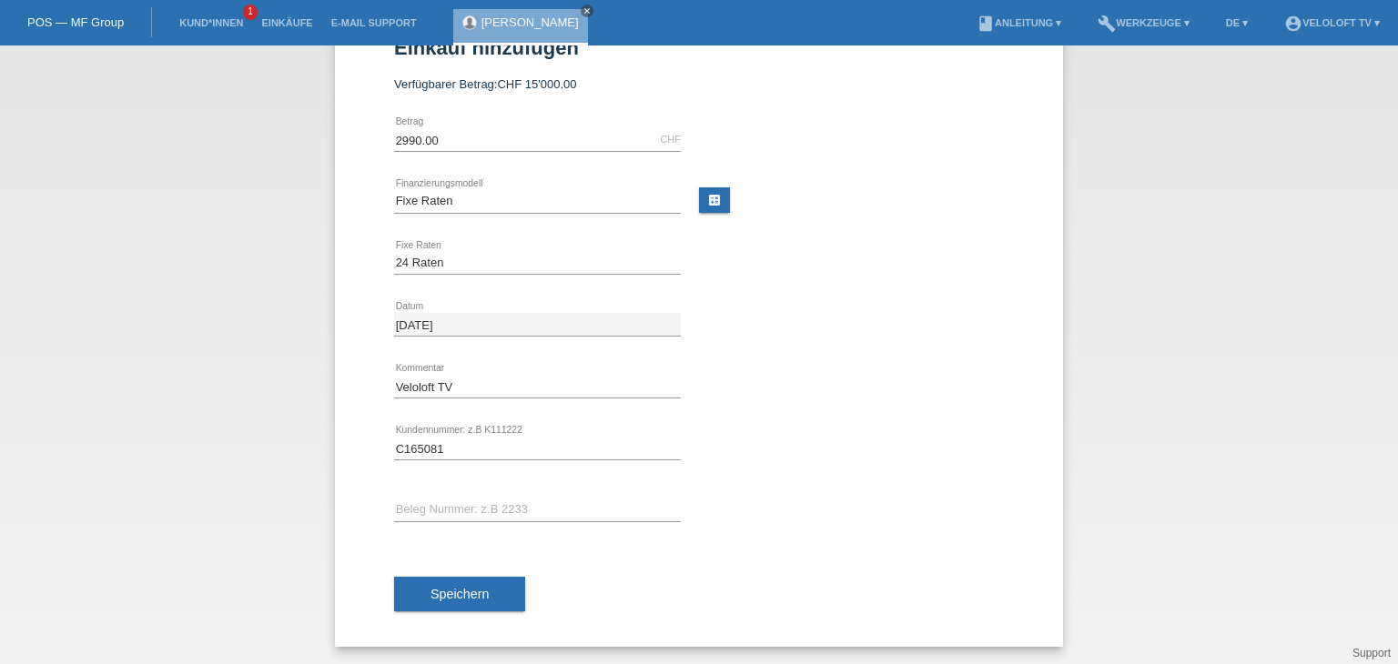
click at [510, 580] on button "Speichern" at bounding box center [459, 594] width 131 height 35
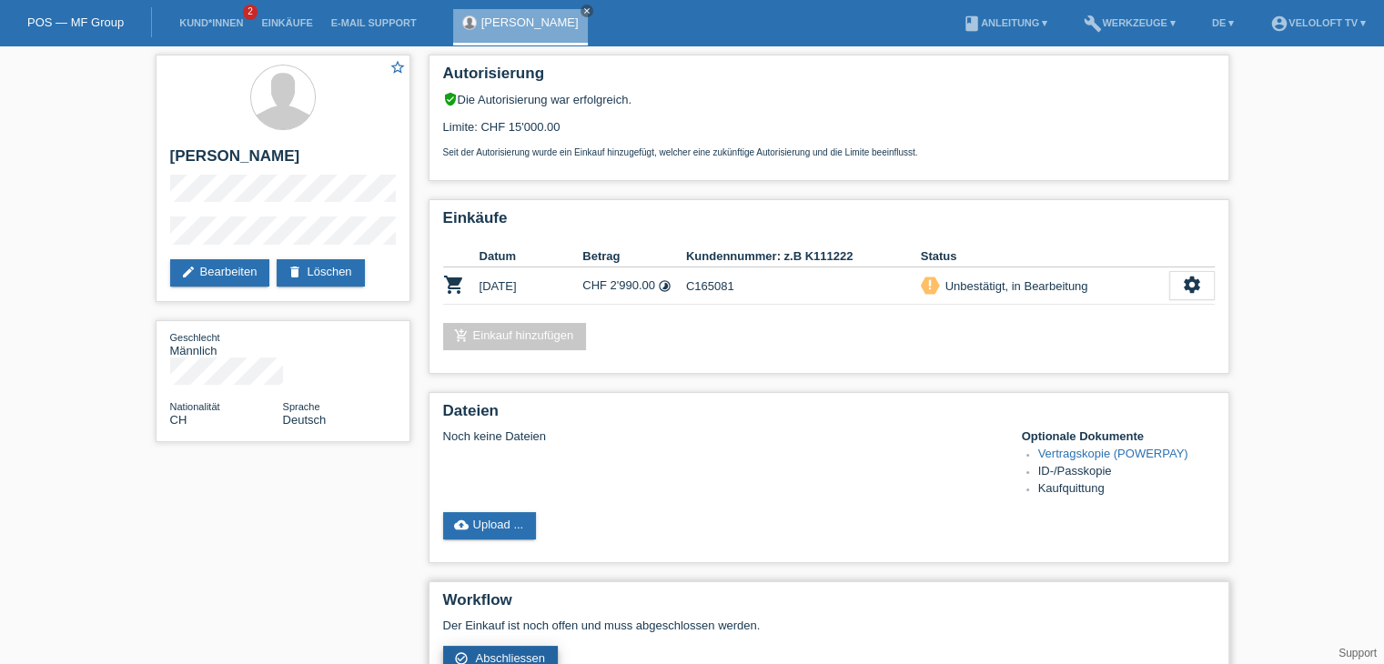
click at [510, 657] on span "Abschliessen" at bounding box center [510, 659] width 70 height 14
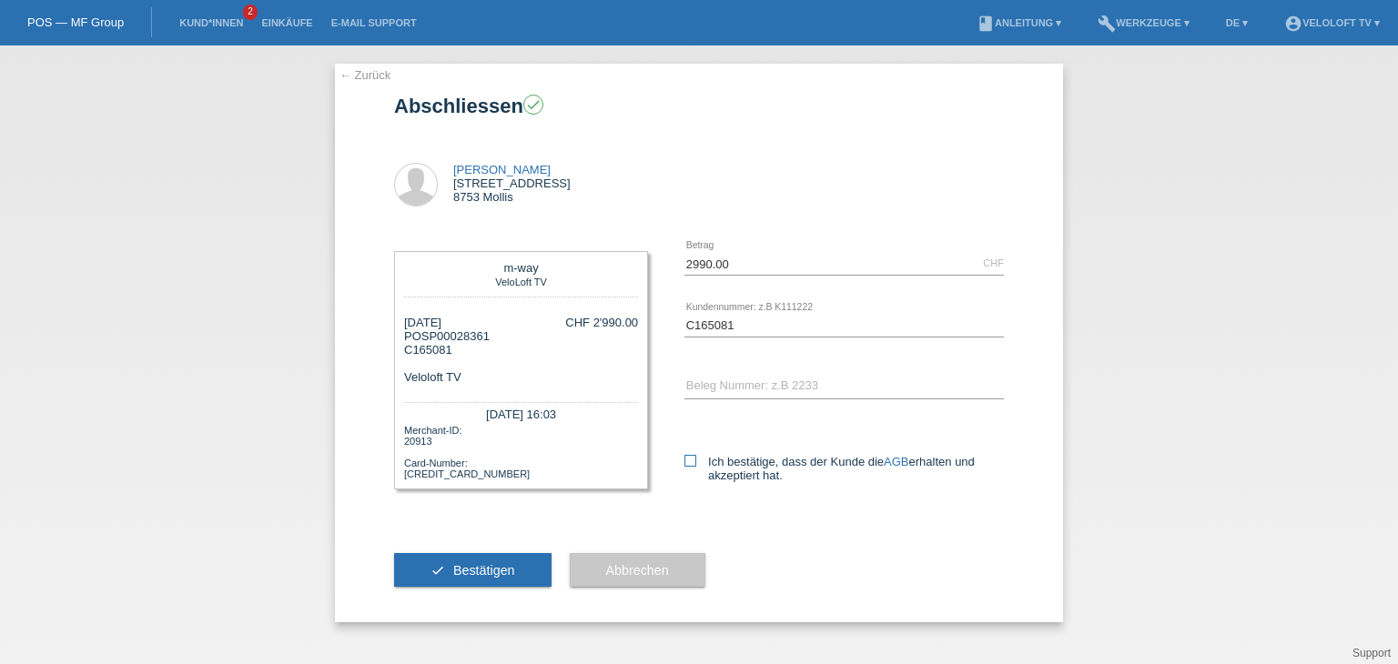
click at [687, 461] on icon at bounding box center [690, 461] width 12 height 12
click at [687, 461] on input "Ich bestätige, dass der Kunde die AGB erhalten und akzeptiert hat." at bounding box center [690, 461] width 12 height 12
checkbox input "true"
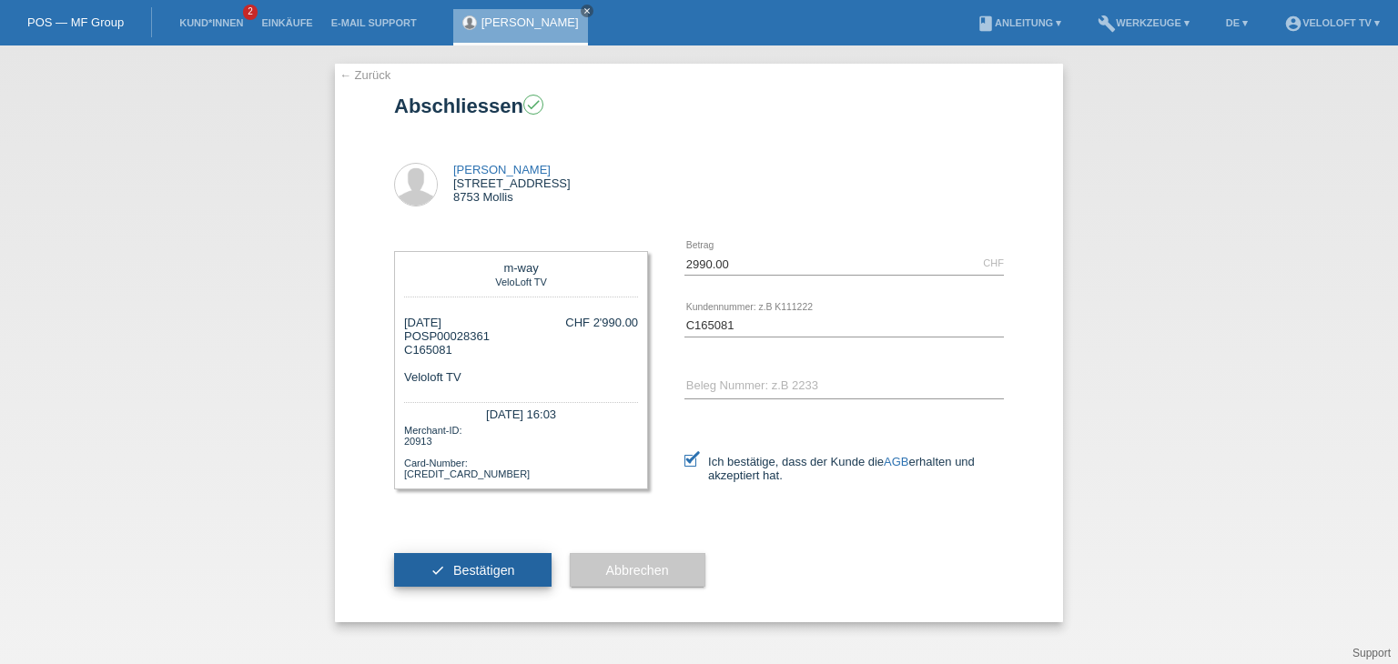
click at [521, 560] on button "check Bestätigen" at bounding box center [472, 570] width 157 height 35
